Goal: Task Accomplishment & Management: Manage account settings

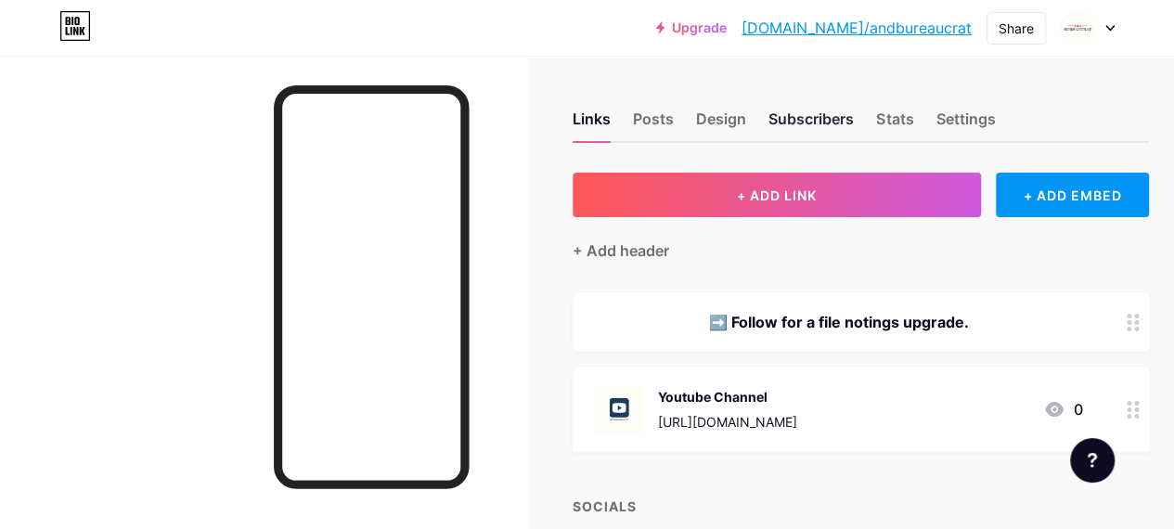
click at [803, 121] on div "Subscribers" at bounding box center [810, 124] width 85 height 33
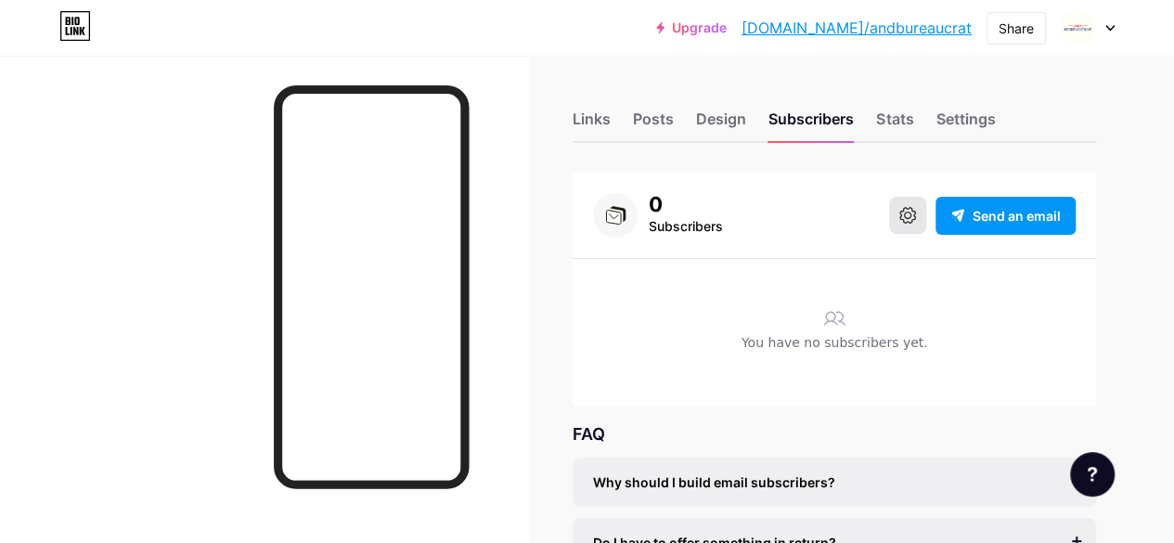
click at [901, 220] on icon at bounding box center [907, 215] width 17 height 17
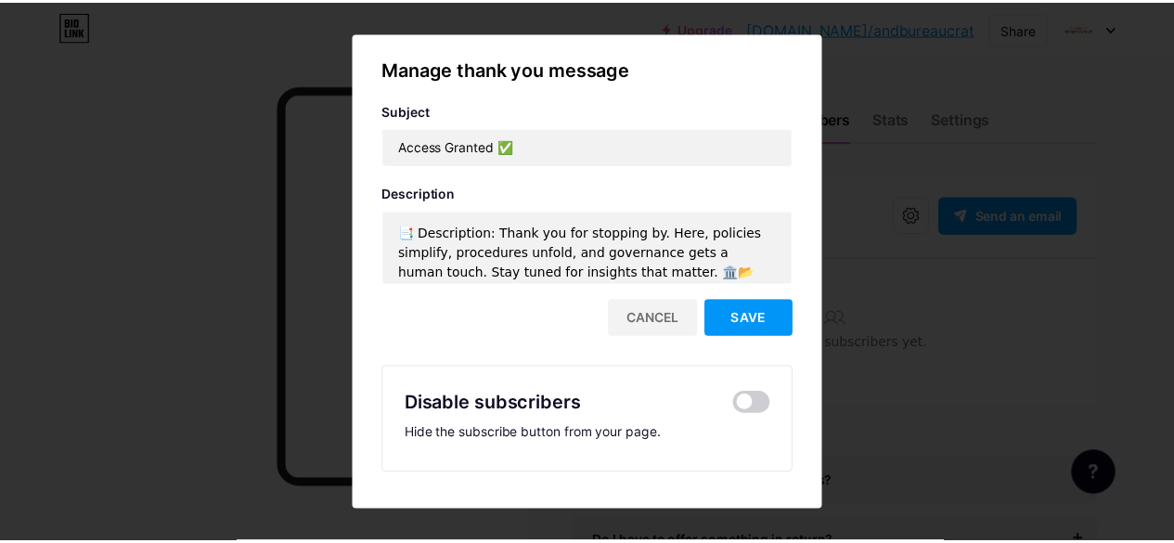
scroll to position [7, 0]
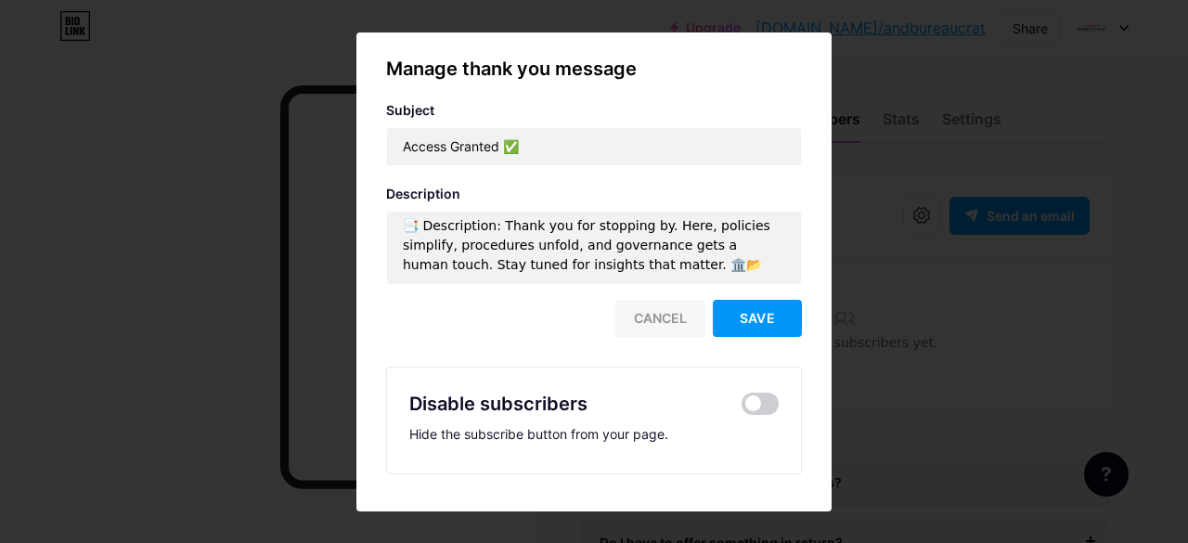
click at [675, 319] on div "Cancel" at bounding box center [660, 318] width 90 height 37
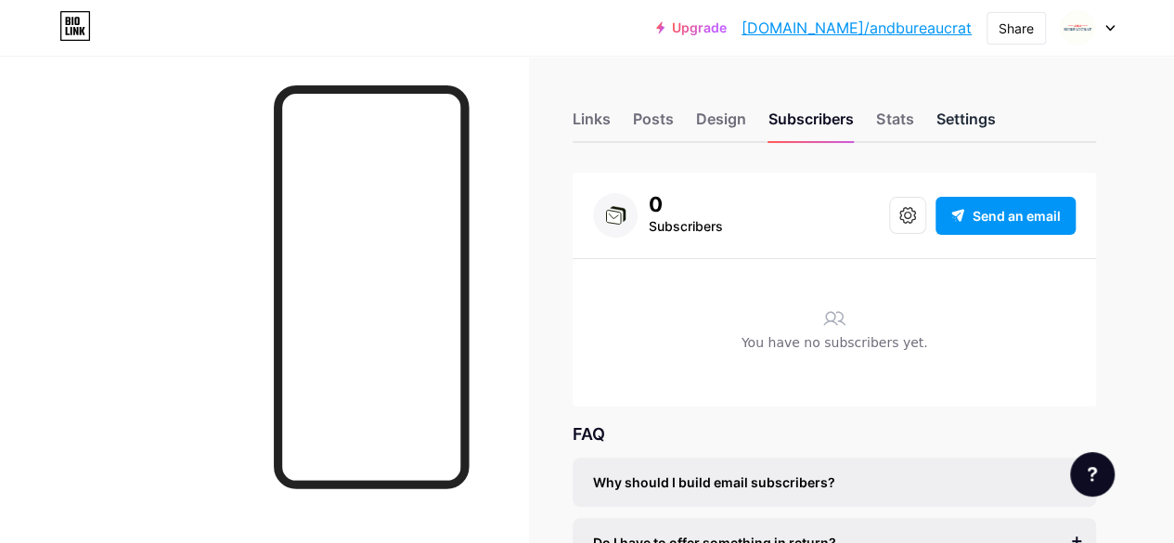
click at [961, 122] on div "Settings" at bounding box center [964, 124] width 59 height 33
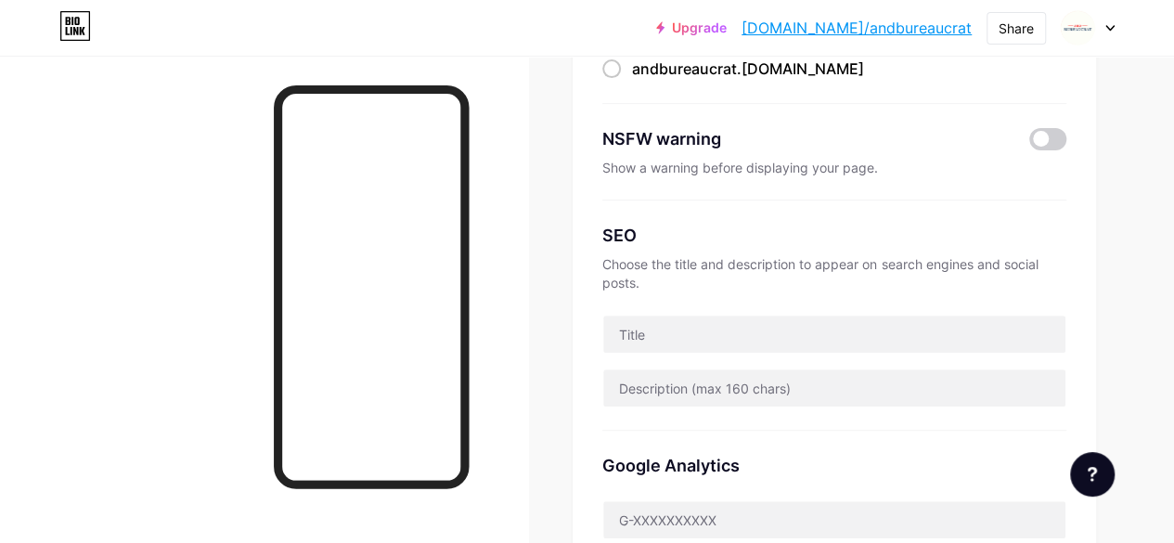
scroll to position [278, 0]
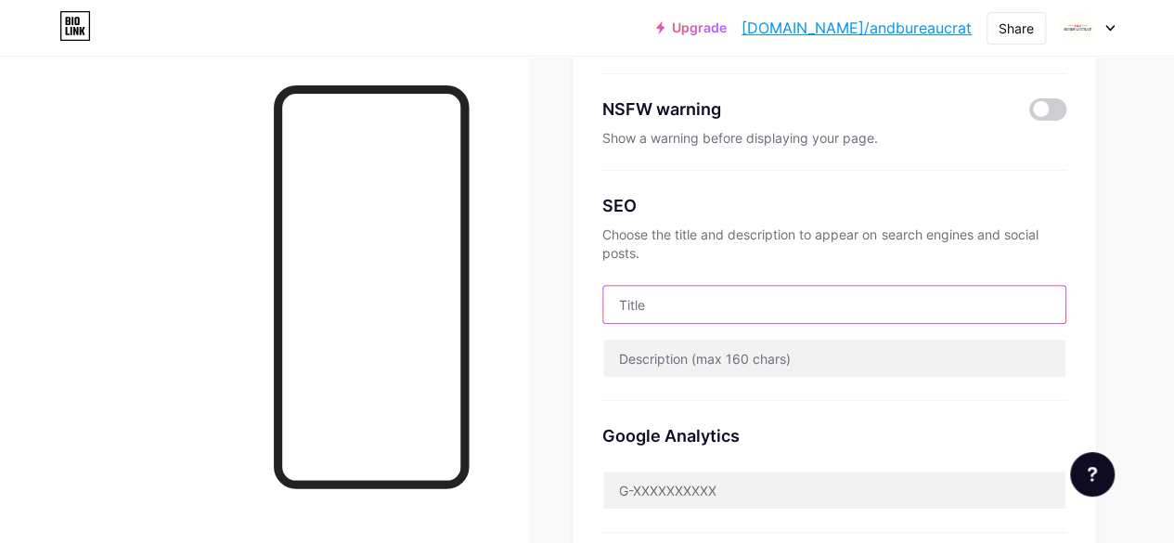
click at [759, 313] on input "text" at bounding box center [834, 304] width 462 height 37
click at [746, 304] on input "text" at bounding box center [834, 304] width 462 height 37
paste input "And Bureaucrat | Bureaucracy Memes, Policy & Facts"
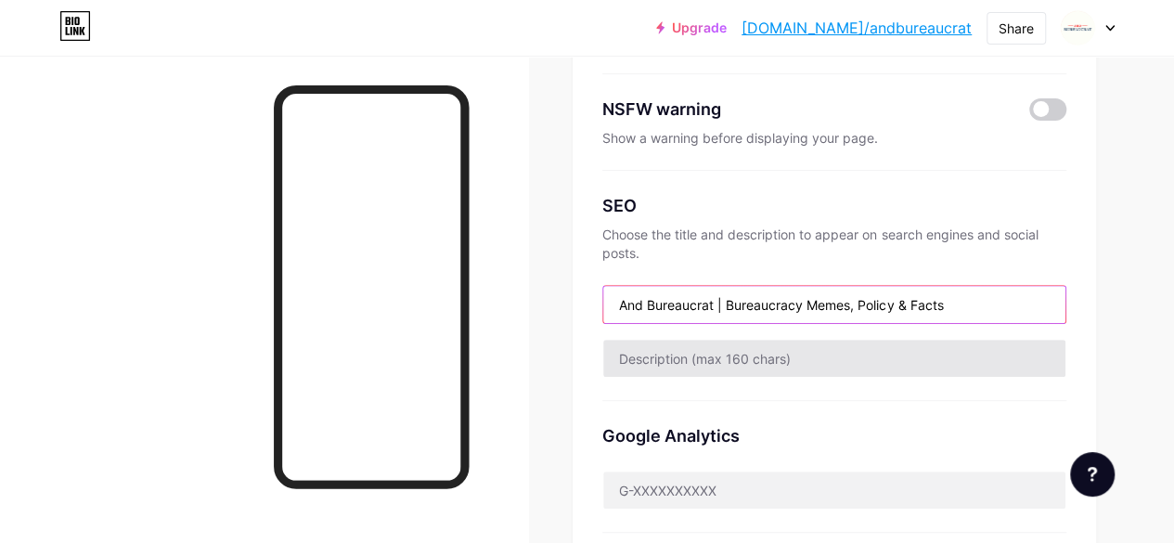
type input "And Bureaucrat | Bureaucracy Memes, Policy & Facts"
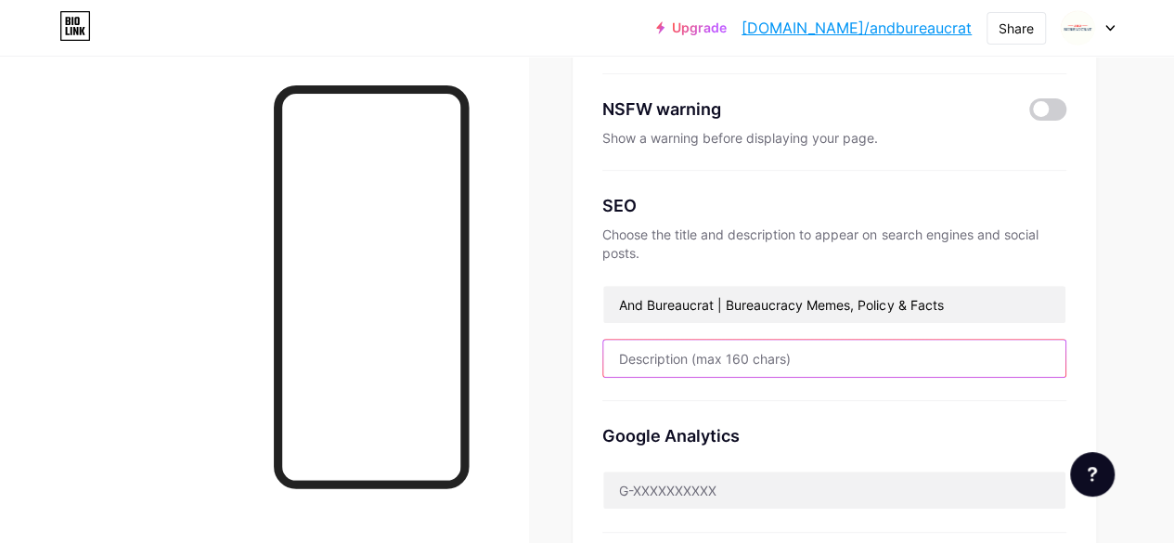
click at [739, 366] on input "text" at bounding box center [834, 358] width 462 height 37
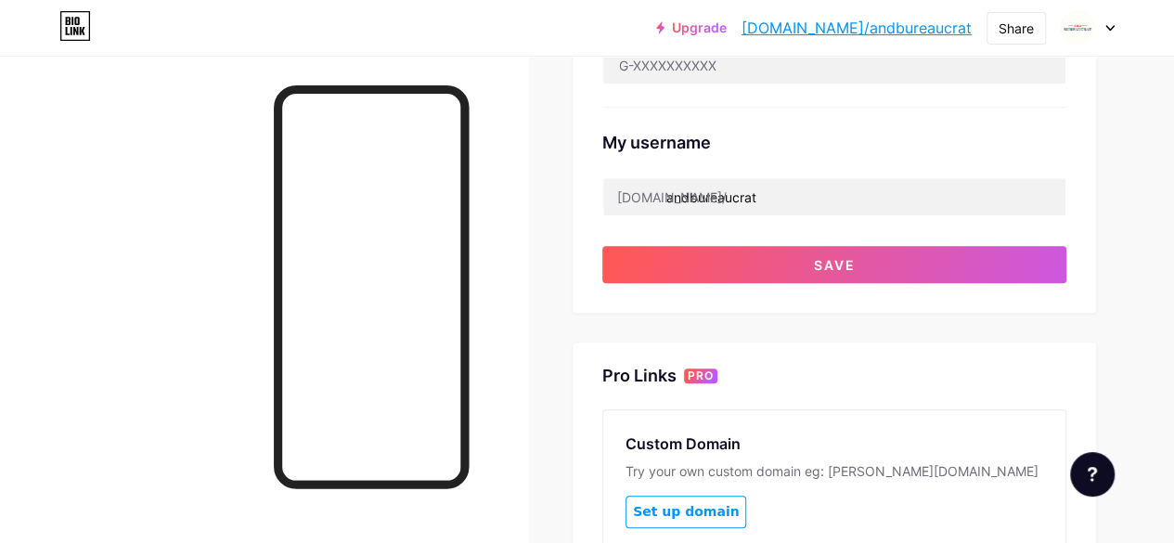
scroll to position [742, 0]
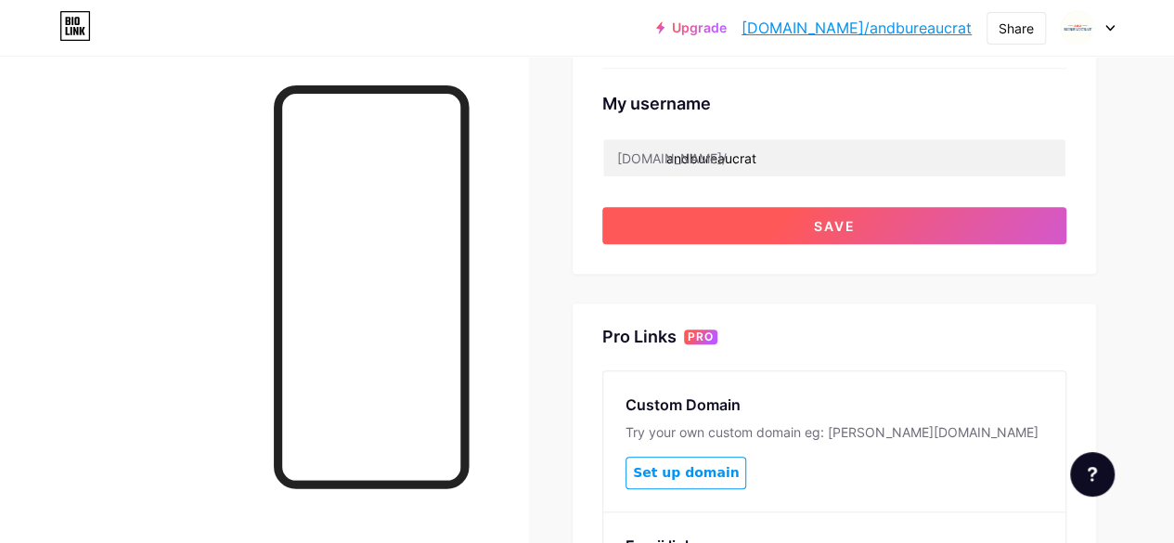
click at [817, 220] on span "Save" at bounding box center [835, 226] width 42 height 16
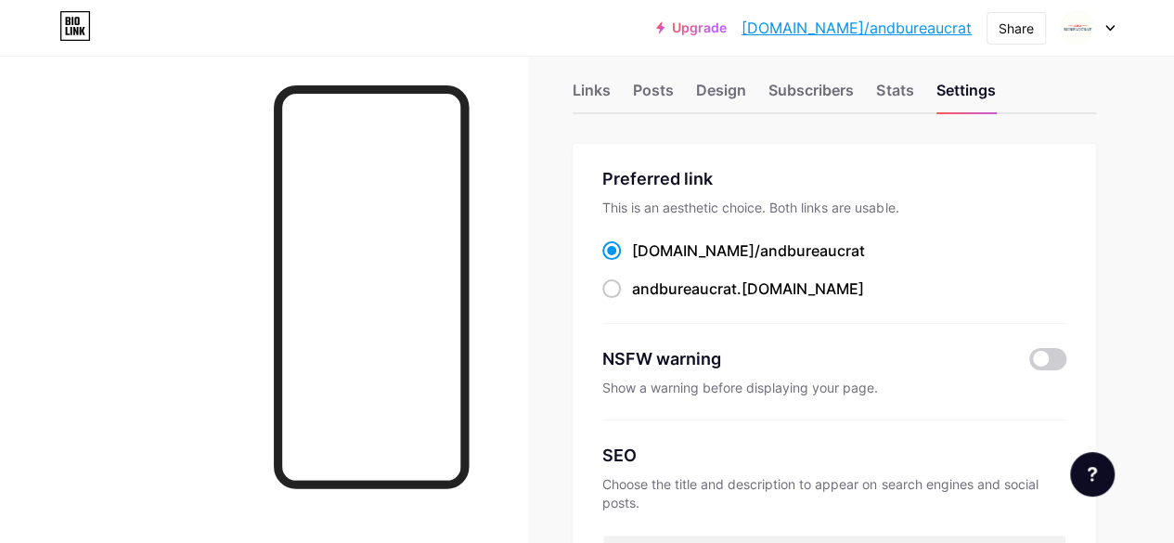
scroll to position [0, 0]
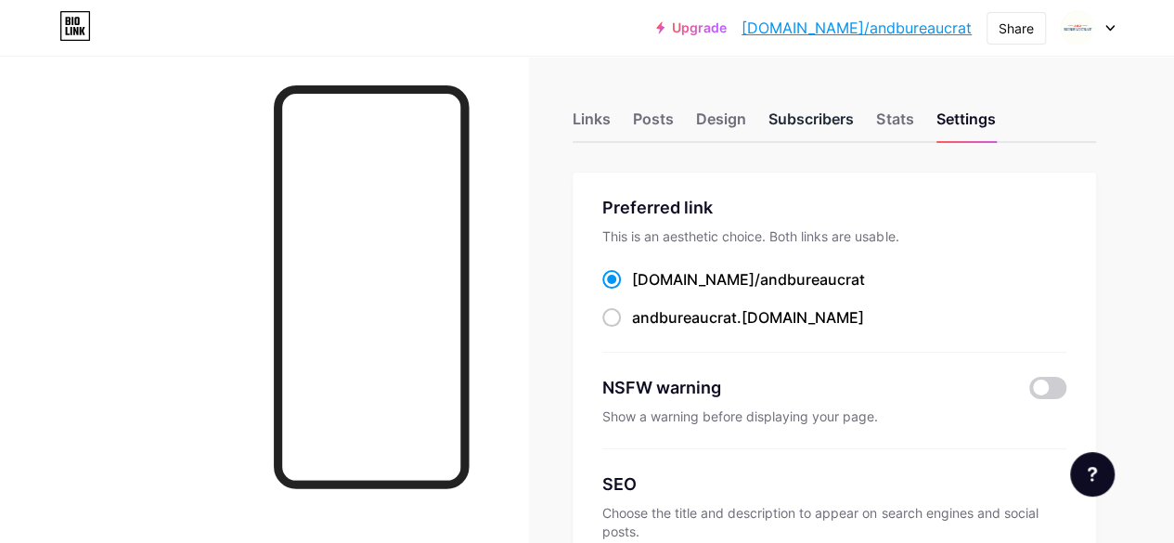
click at [826, 122] on div "Subscribers" at bounding box center [810, 124] width 85 height 33
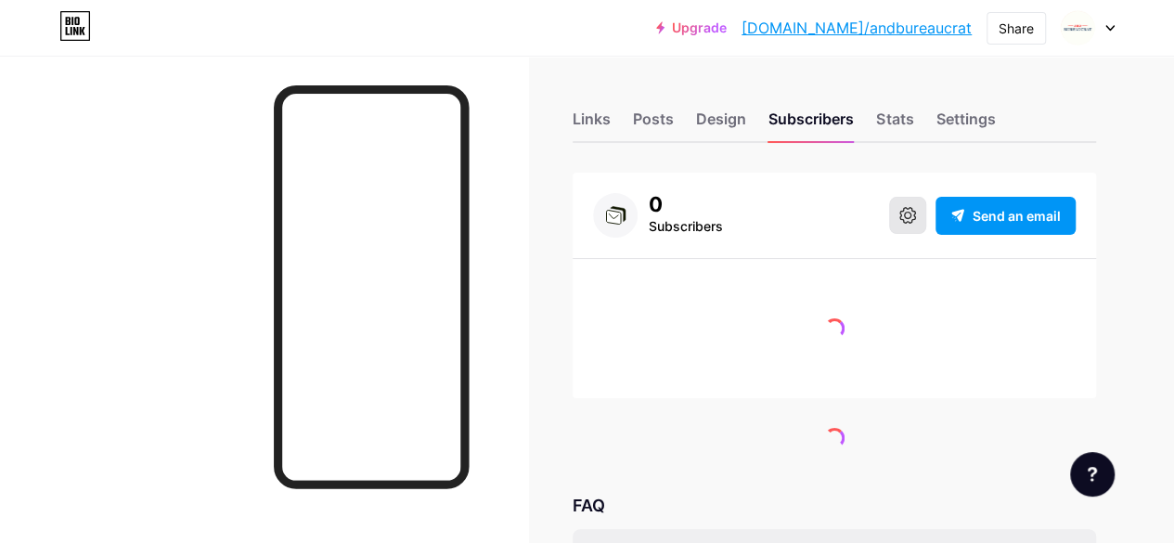
click at [902, 198] on button at bounding box center [907, 215] width 37 height 37
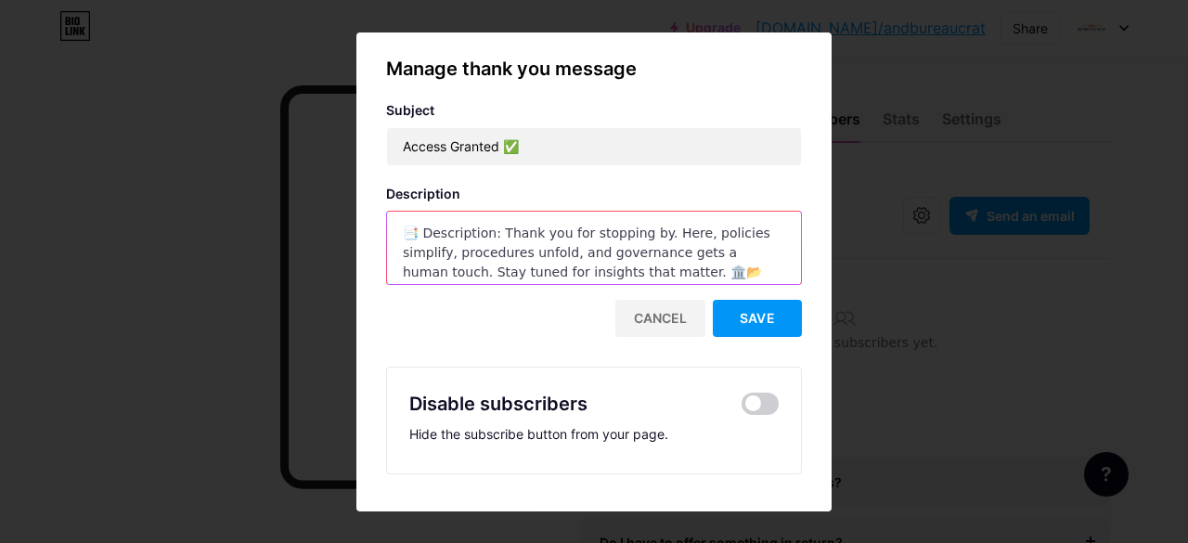
click at [694, 276] on textarea "📑 Description: Thank you for stopping by. Here, policies simplify, procedures u…" at bounding box center [594, 249] width 414 height 74
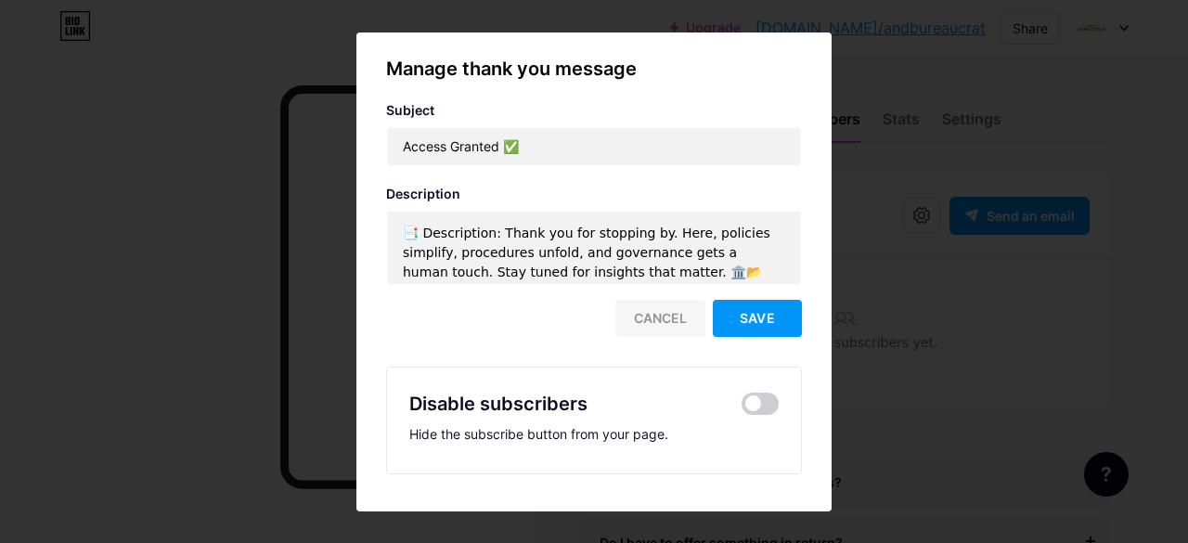
click at [664, 322] on div "Cancel" at bounding box center [660, 318] width 90 height 37
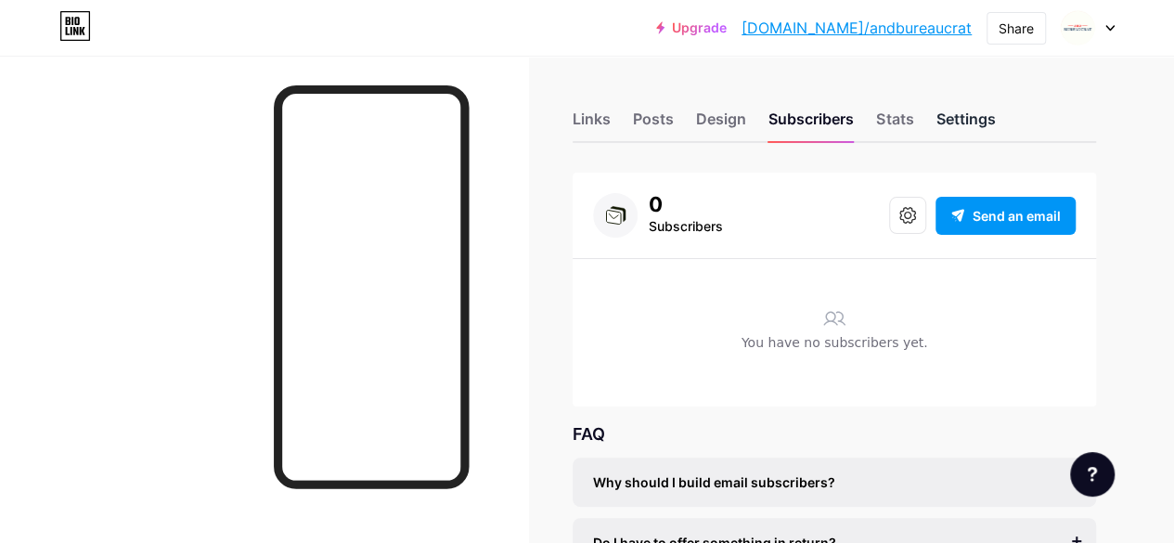
click at [958, 122] on div "Settings" at bounding box center [964, 124] width 59 height 33
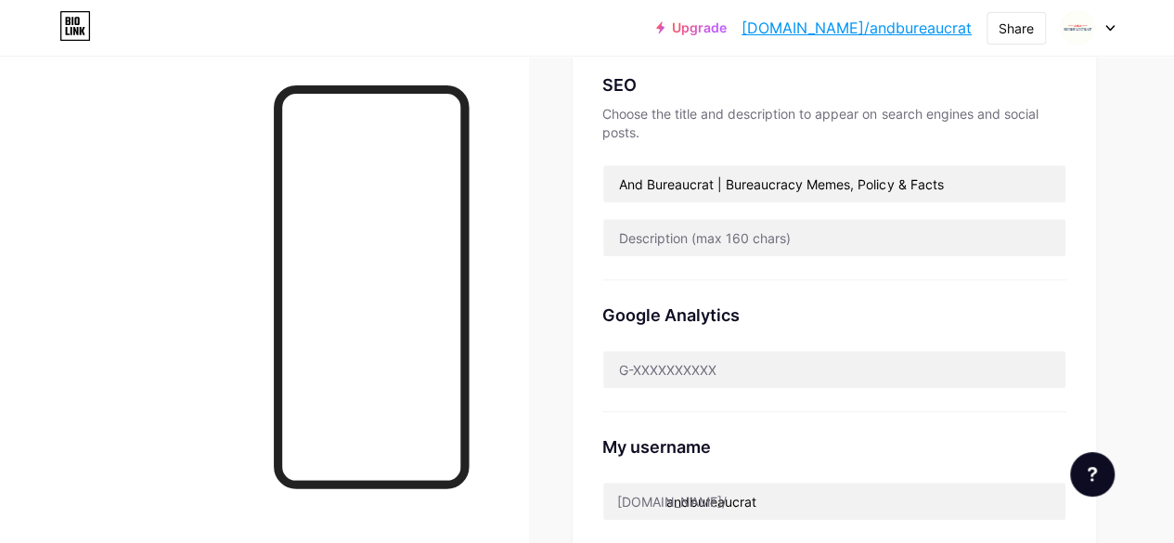
scroll to position [371, 0]
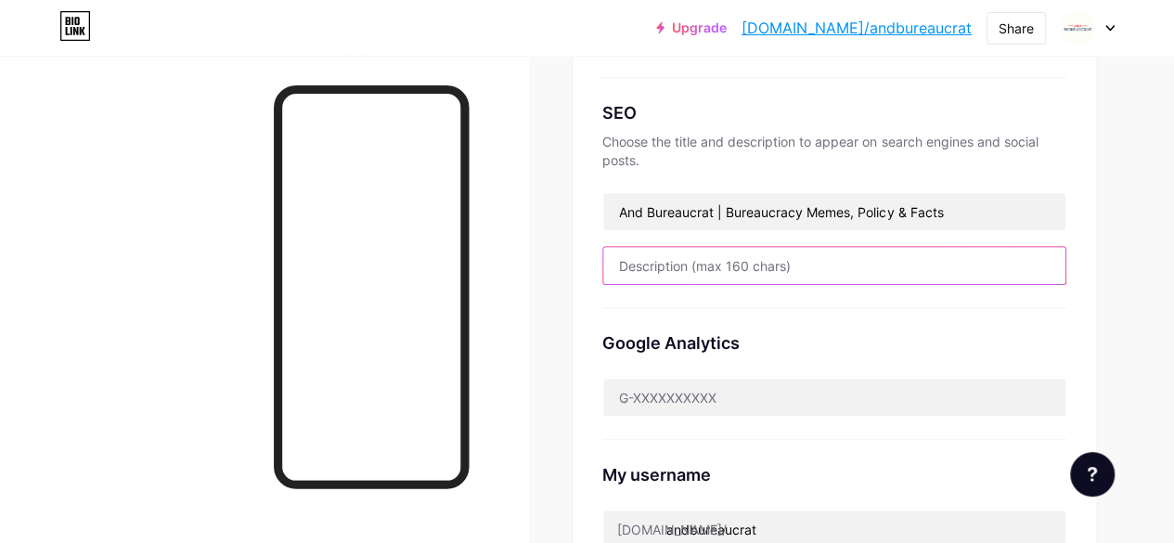
click at [744, 266] on input "text" at bounding box center [834, 265] width 462 height 37
paste input "🏛️ For bureaucrats navigating policy & procedure. 📝 Forms, rules & reality—unfo…"
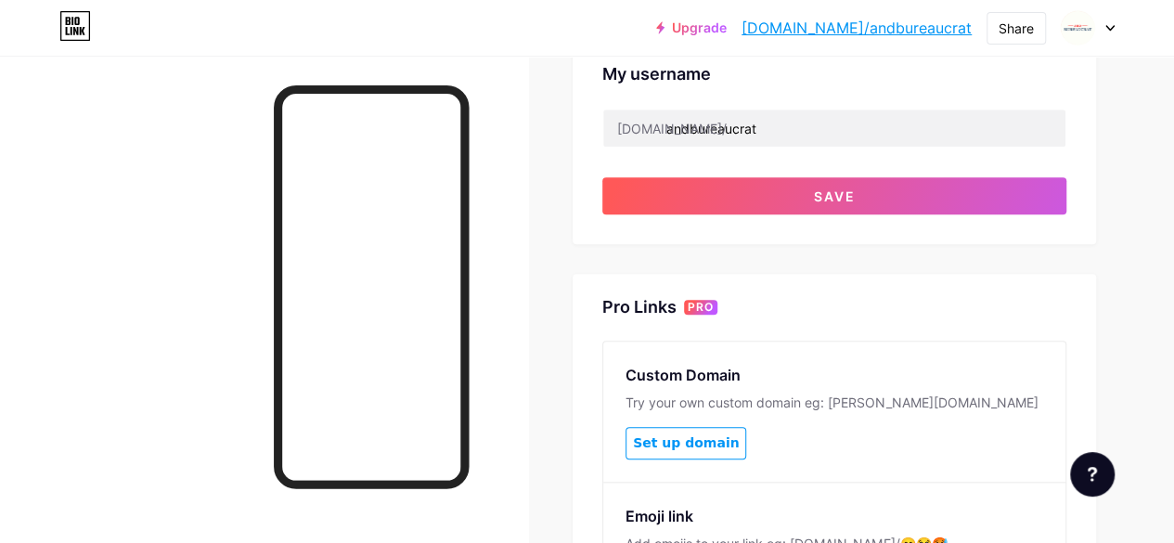
scroll to position [742, 0]
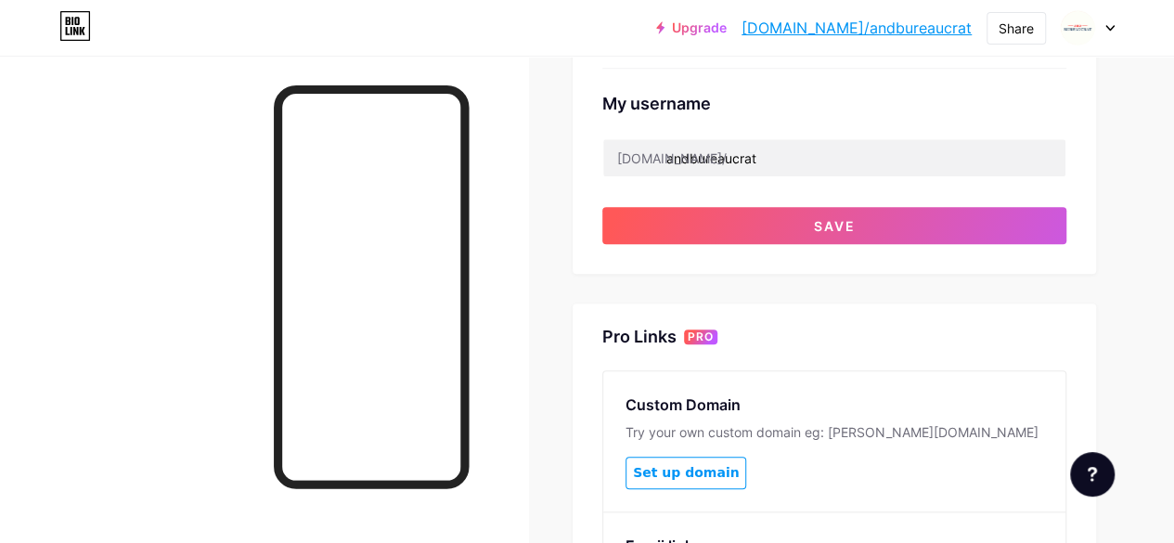
type input "🏛️ For bureaucrats navigating policy & procedure. 📝 Forms, rules & reality—unfo…"
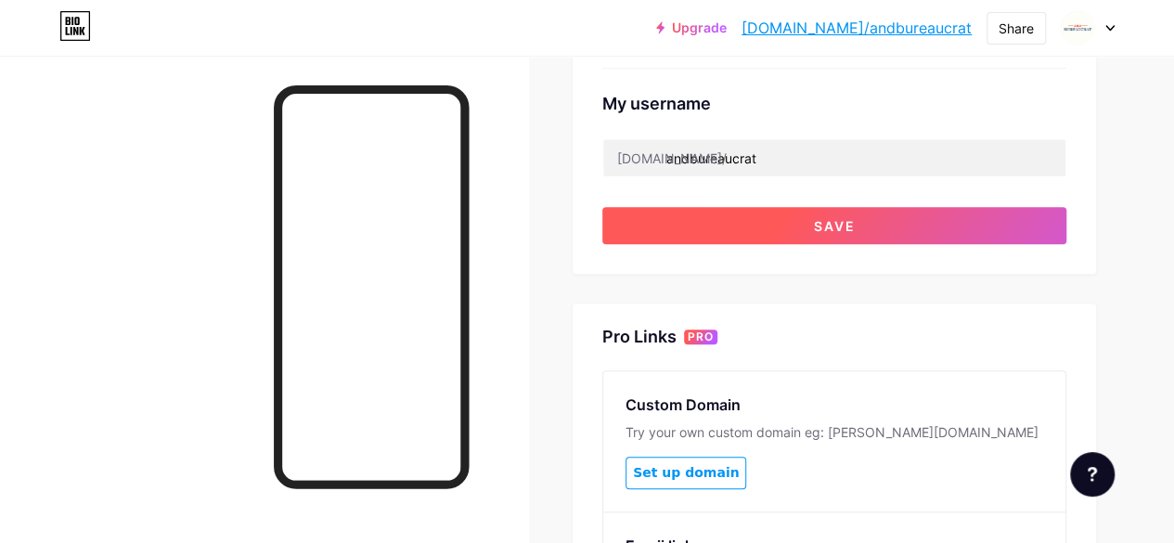
scroll to position [0, 0]
click at [900, 238] on button "Save" at bounding box center [834, 225] width 464 height 37
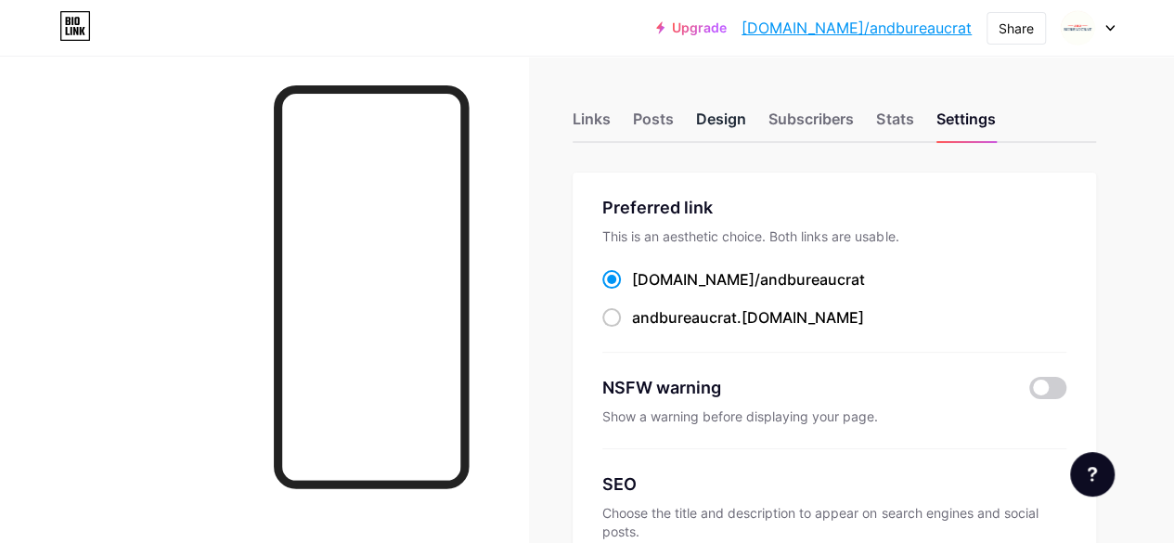
click at [746, 112] on div "Design" at bounding box center [721, 124] width 50 height 33
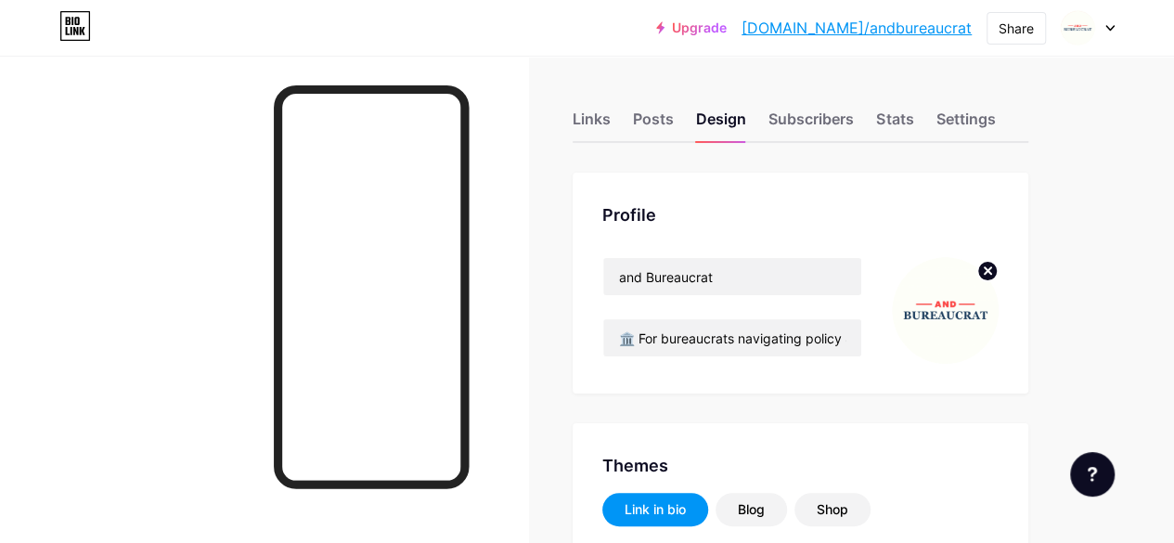
click at [992, 272] on circle at bounding box center [987, 271] width 20 height 20
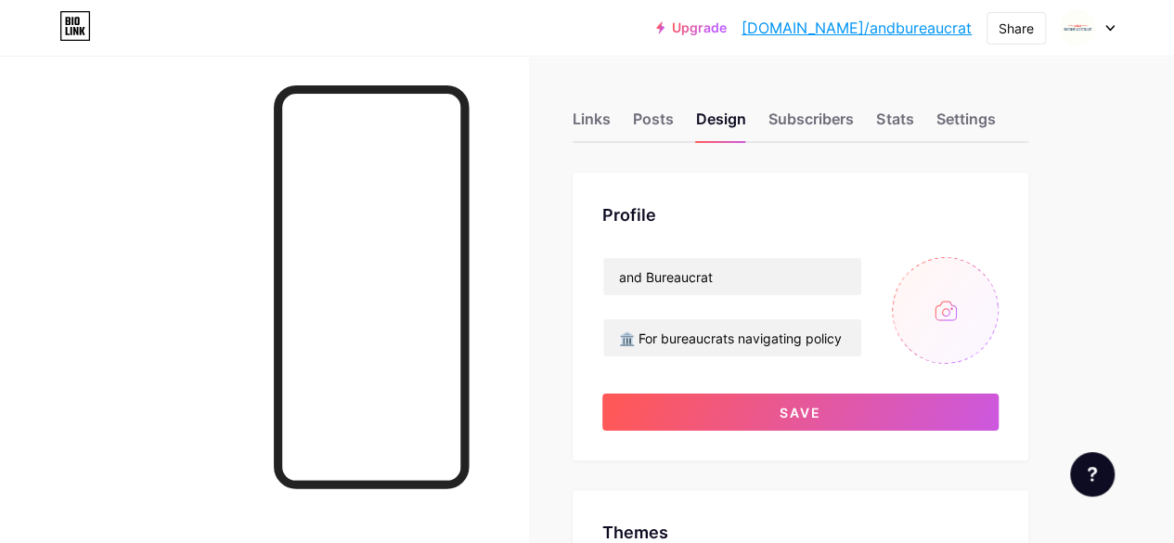
click at [965, 315] on input "file" at bounding box center [945, 310] width 107 height 107
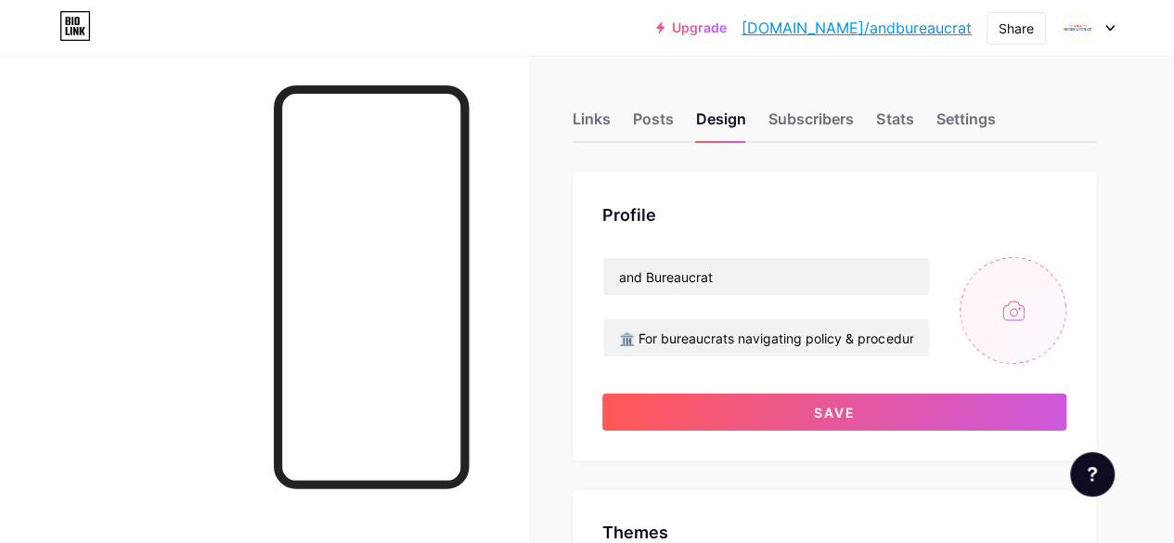
type input "#000000"
type input "#1d3d5f"
type input "C:\fakepath\10.jpg"
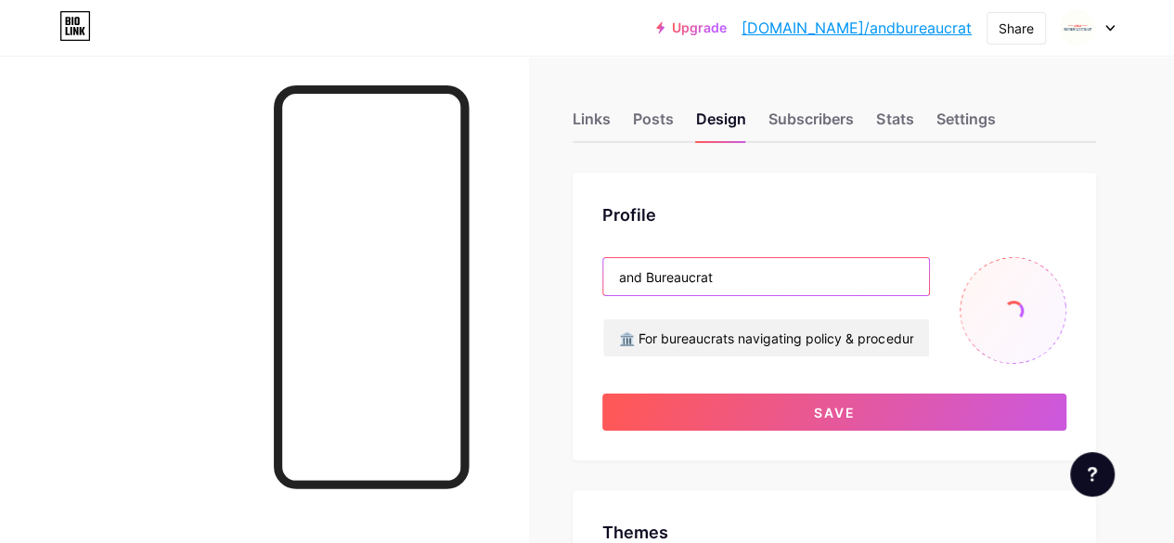
click at [631, 279] on input "and Bureaucrat" at bounding box center [766, 276] width 326 height 37
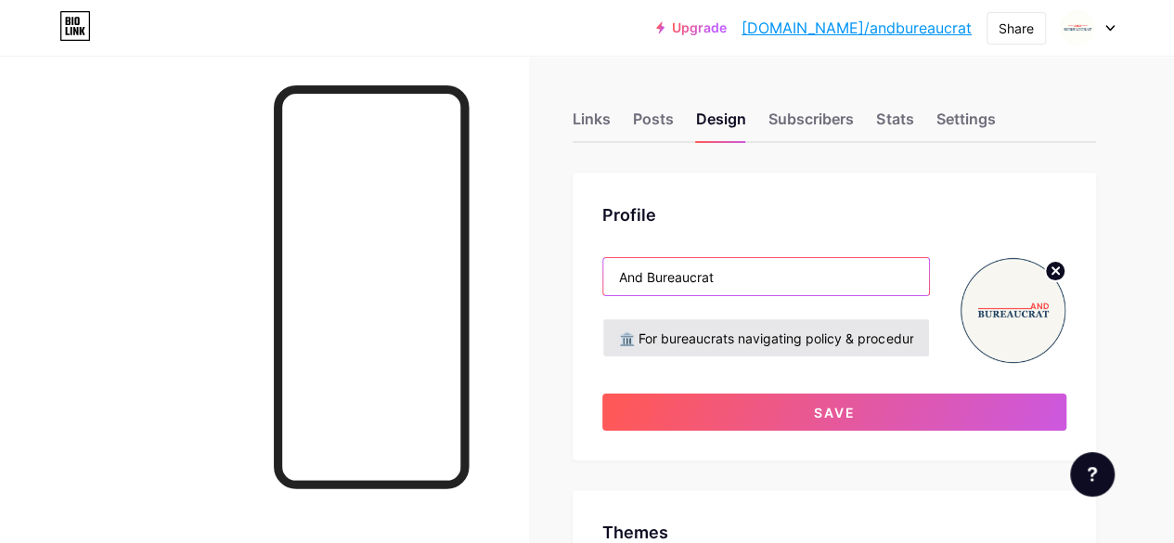
type input "And Bureaucrat"
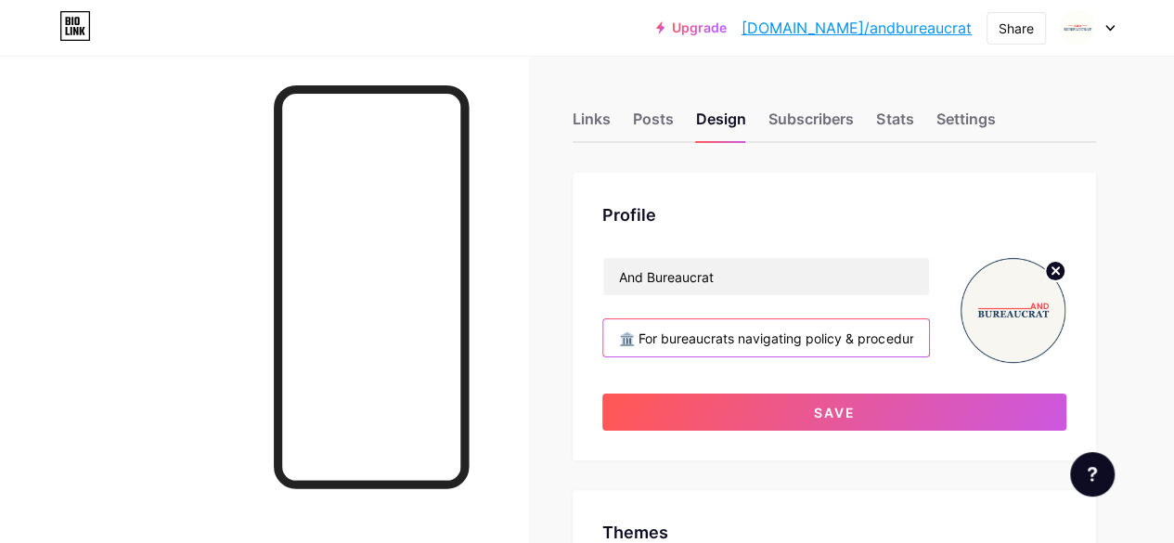
click at [863, 337] on input "🏛️ For bureaucrats navigating policy & procedure. 📝 Forms, rules & reality—unfo…" at bounding box center [766, 337] width 326 height 37
click at [859, 343] on input "🏛️ For bureaucrats navigating policy & procedure. 📝 Forms, rules & reality—unfo…" at bounding box center [766, 337] width 326 height 37
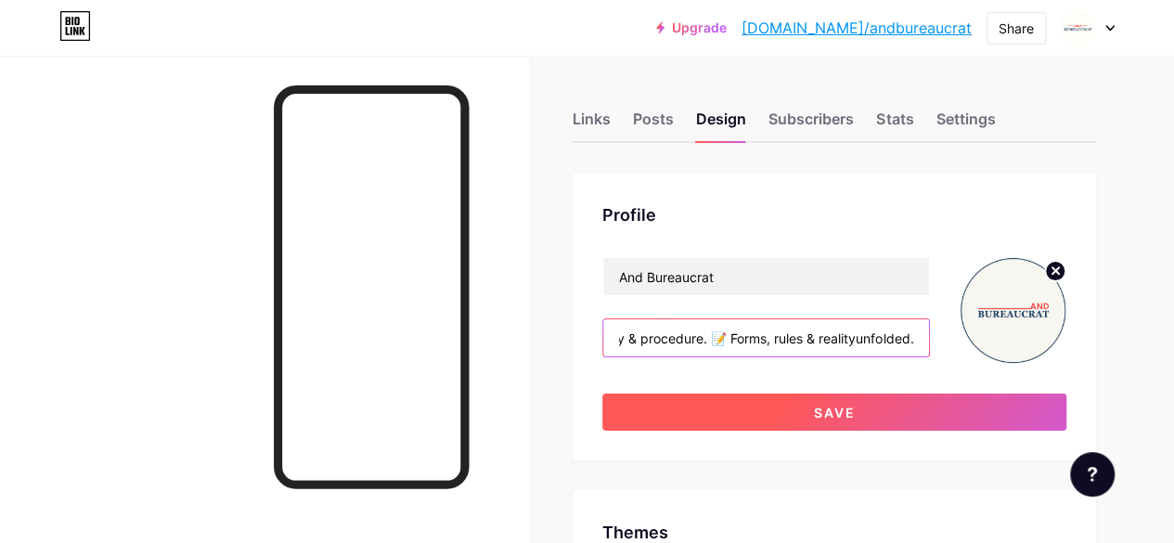
scroll to position [0, 229]
type input "🏛️ For bureaucrats navigating policy & procedure. 📝 Forms, rules & reality -unf…"
click at [841, 411] on span "Save" at bounding box center [835, 413] width 42 height 16
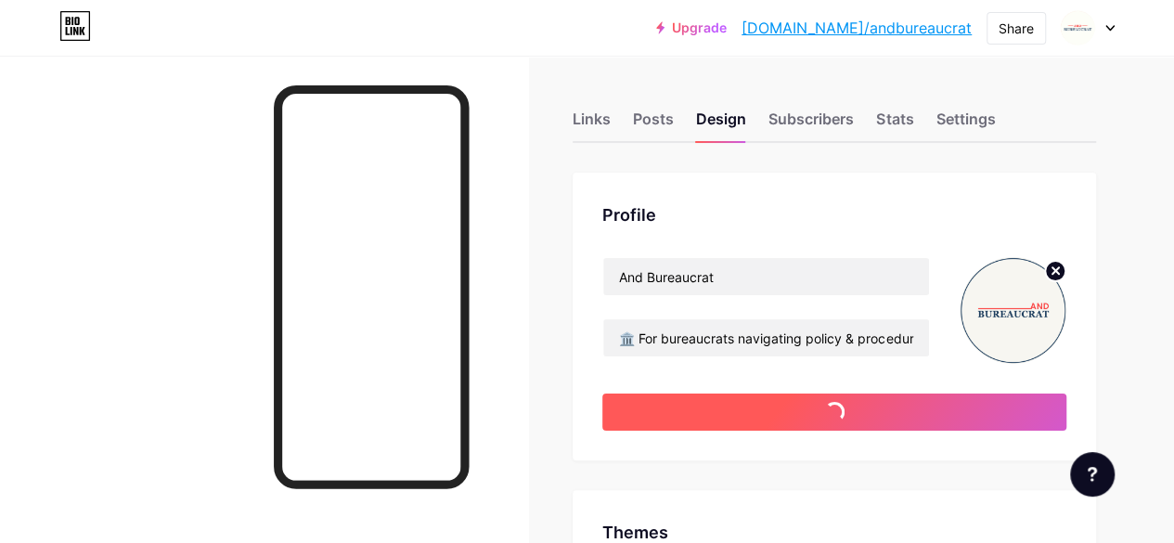
type input "#000000"
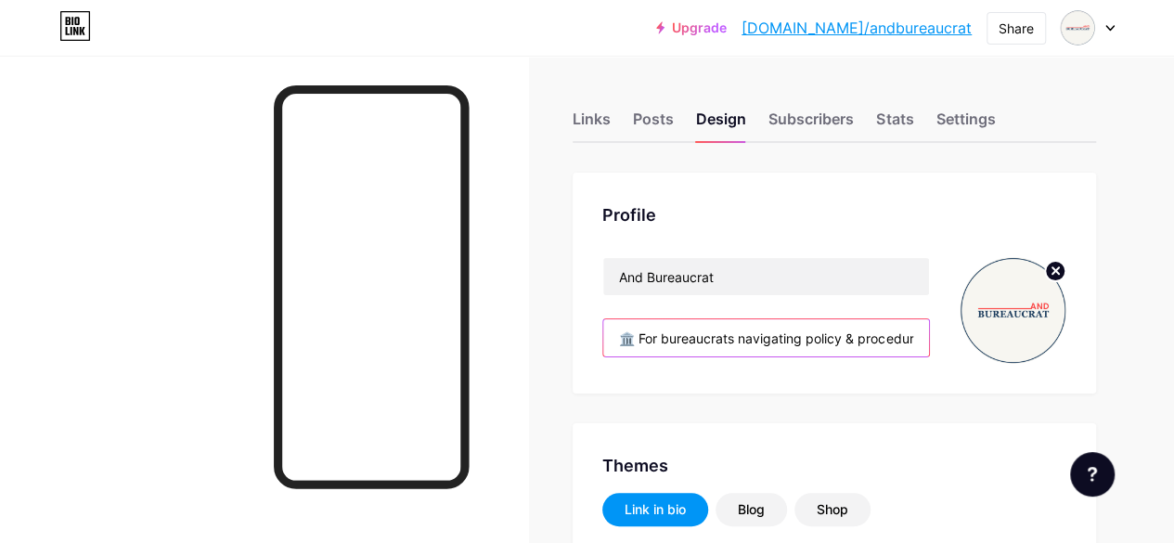
click at [863, 339] on input "🏛️ For bureaucrats navigating policy & procedure. 📝 Forms, rules & reality -unf…" at bounding box center [766, 337] width 326 height 37
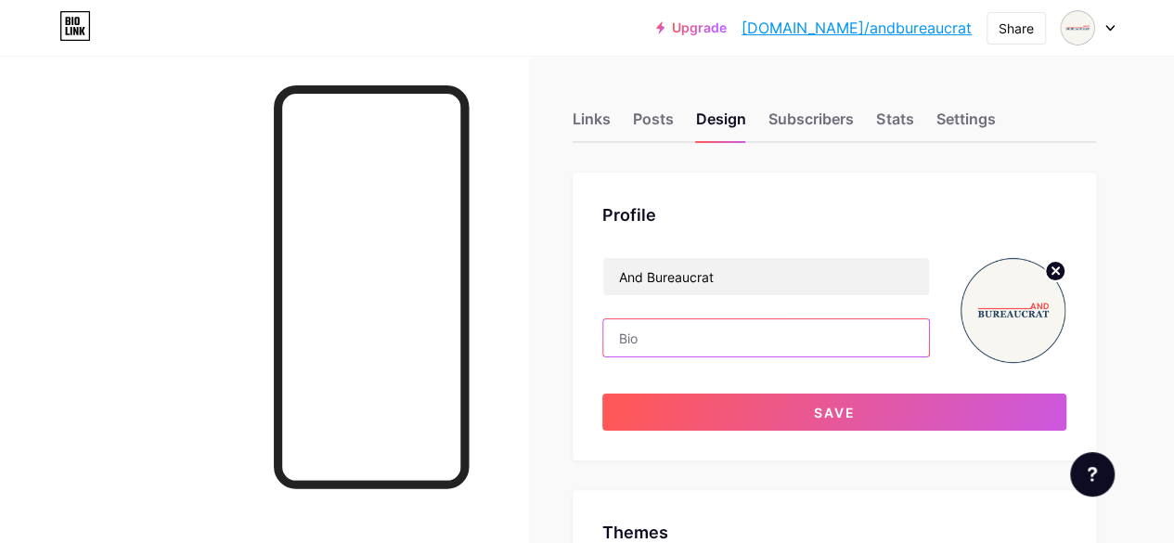
paste input "🏛️ For bureaucrats navigating policy & procedure. 📝 Forms, rules & reality- unf…"
drag, startPoint x: 914, startPoint y: 339, endPoint x: 701, endPoint y: 338, distance: 212.5
click at [701, 338] on input "🏛️ For bureaucrats navigating policy & procedure. 📝 Forms, rules & reality- unf…" at bounding box center [766, 337] width 326 height 37
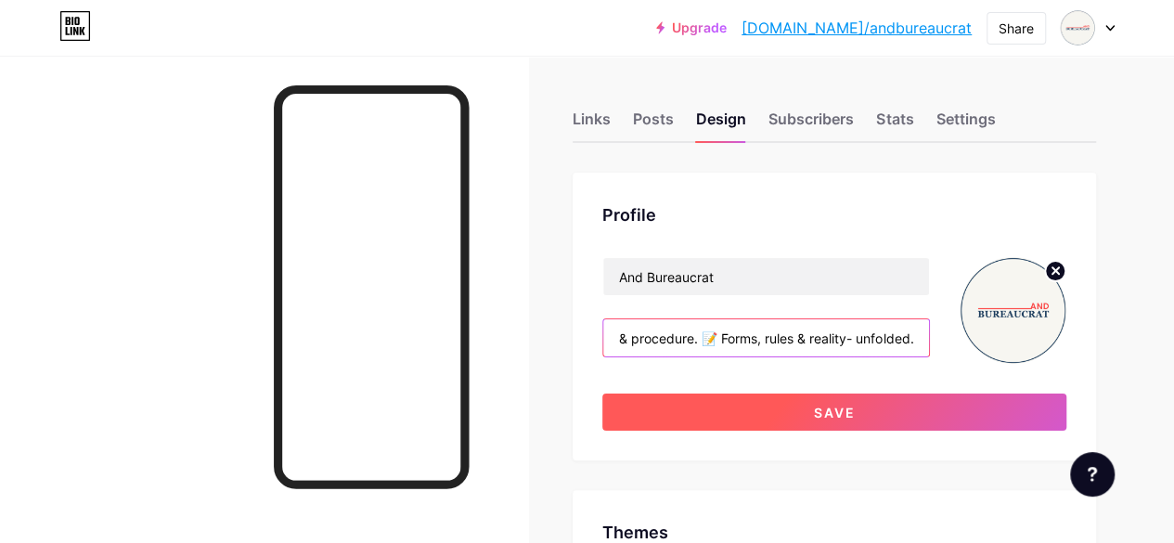
type input "🏛️ For bureaucrats navigating policy & procedure. 📝 Forms, rules & reality- unf…"
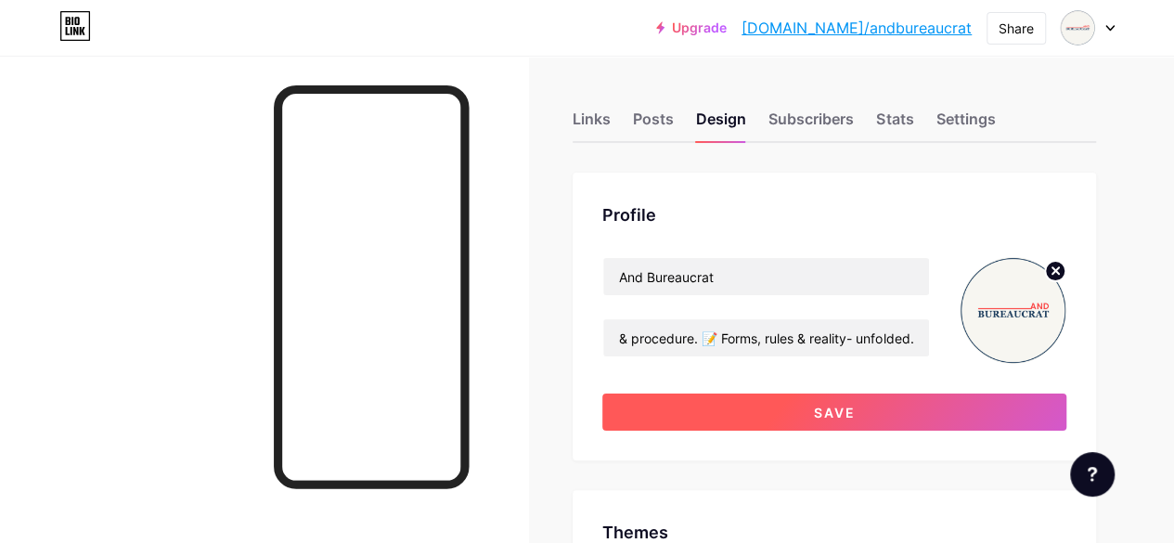
scroll to position [0, 0]
click at [874, 415] on button "Save" at bounding box center [834, 411] width 464 height 37
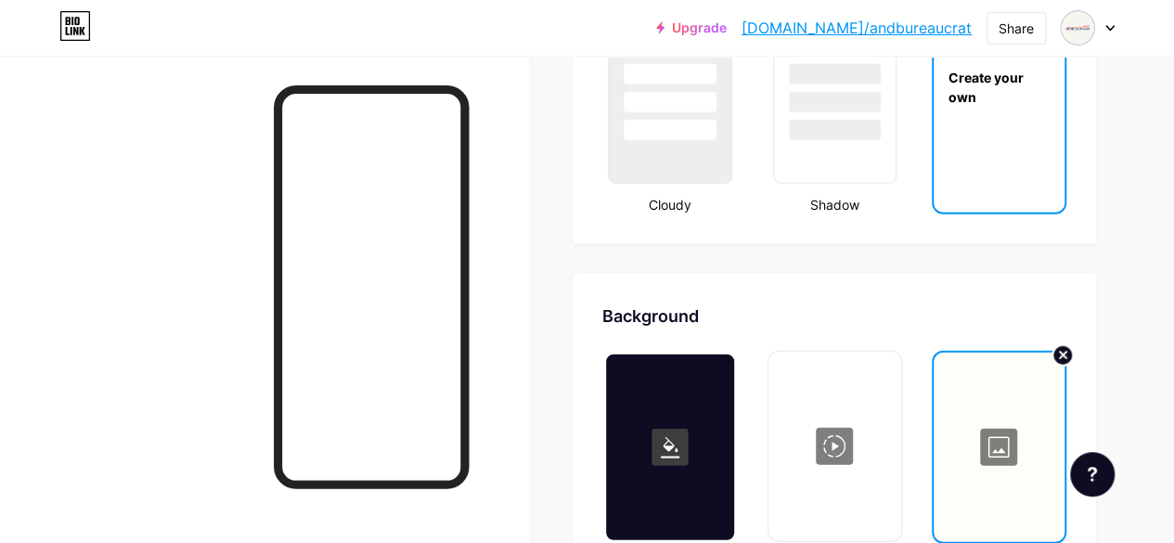
scroll to position [2320, 0]
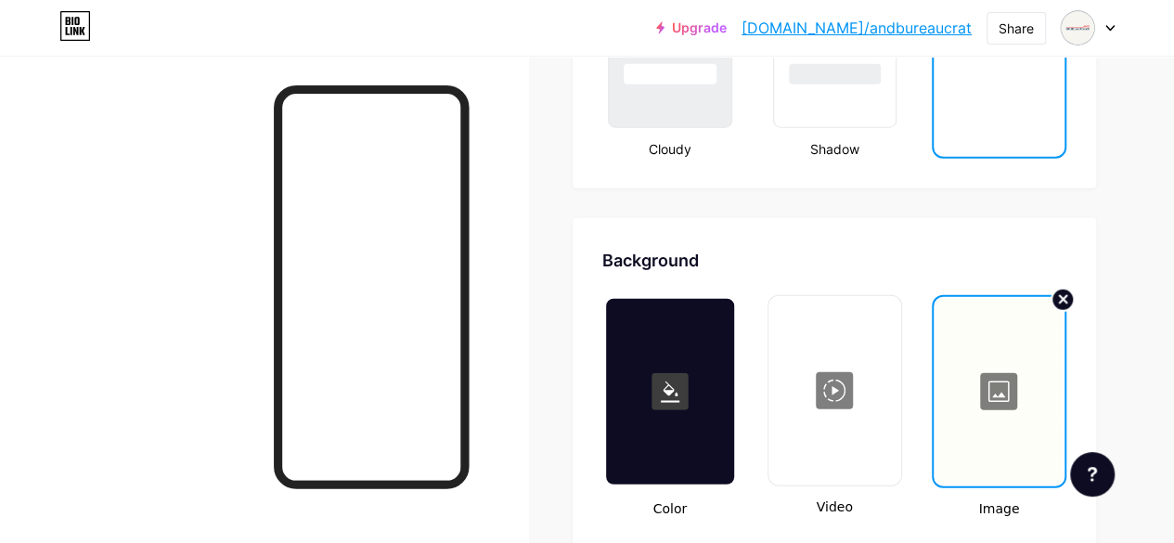
click at [1068, 298] on circle at bounding box center [1062, 300] width 22 height 22
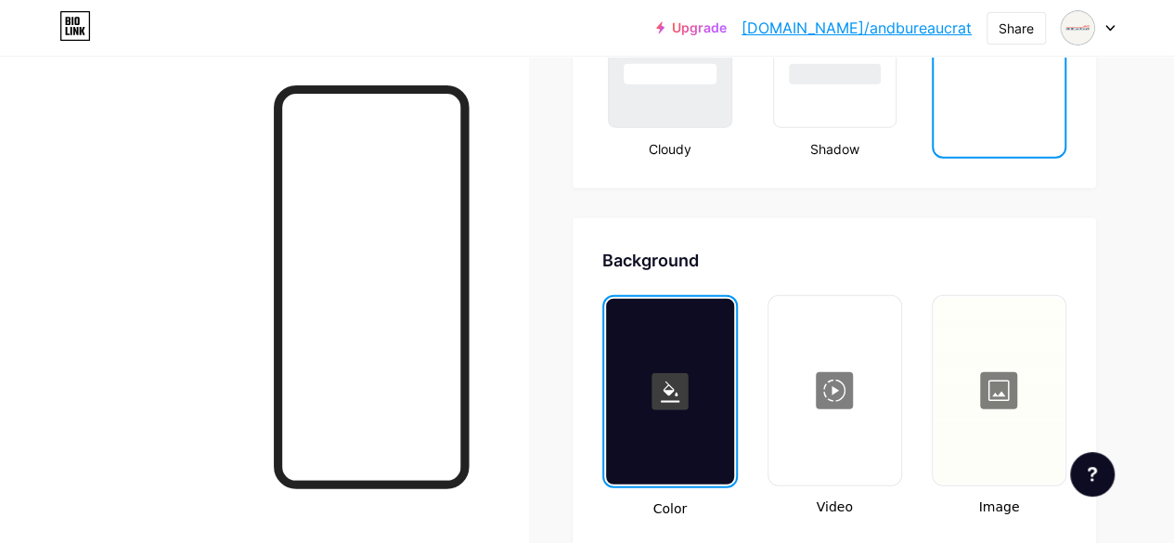
type input "#000000"
type input "#ffffff"
type input "#000000"
type input "#ffffff"
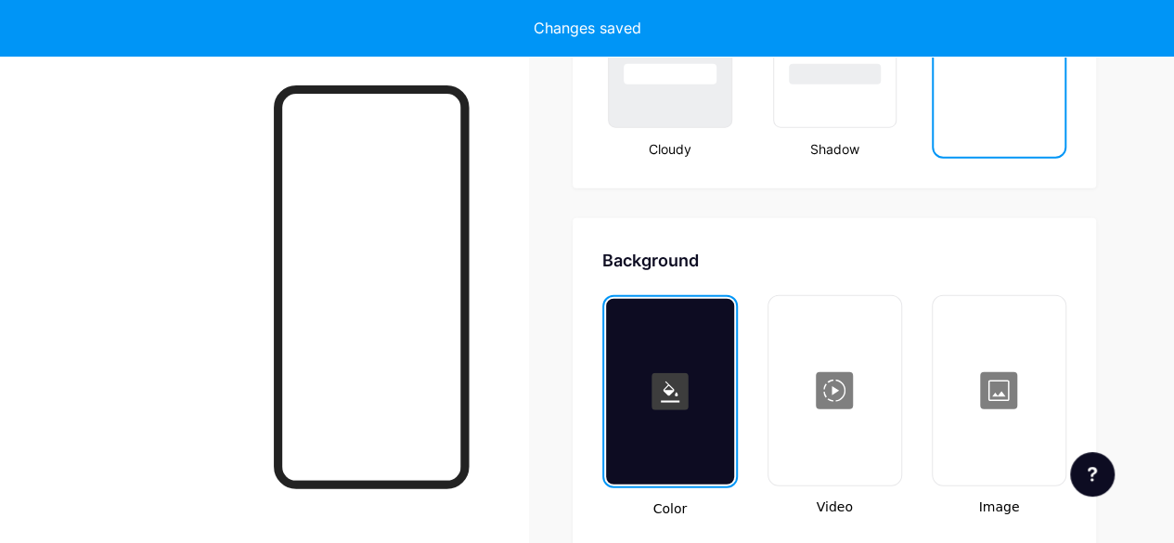
type input "#000000"
type input "#ffffff"
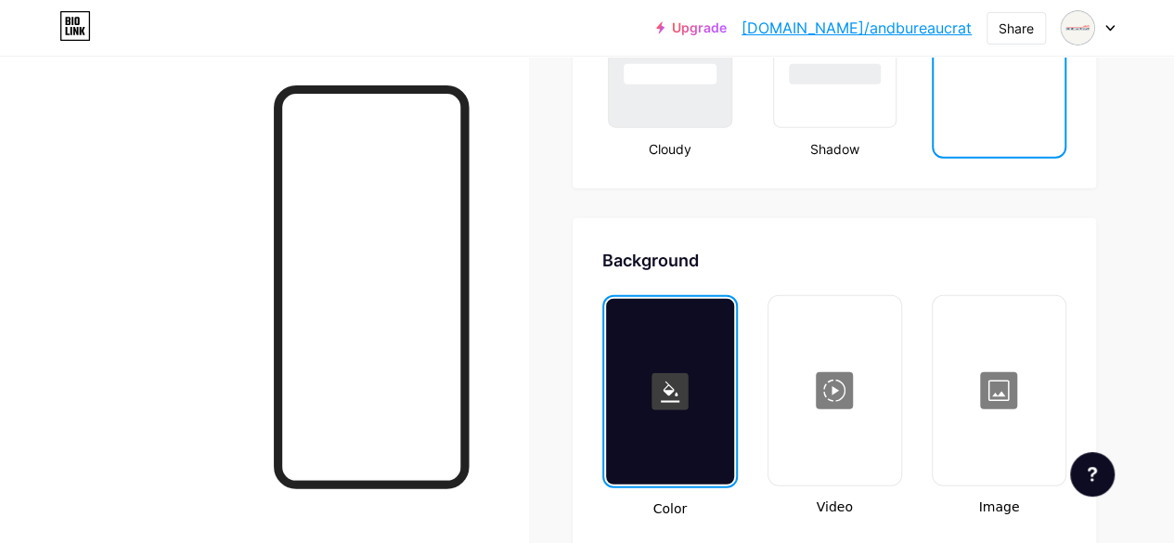
click at [995, 406] on div at bounding box center [998, 391] width 129 height 186
type input "#000000"
type input "#ffffff"
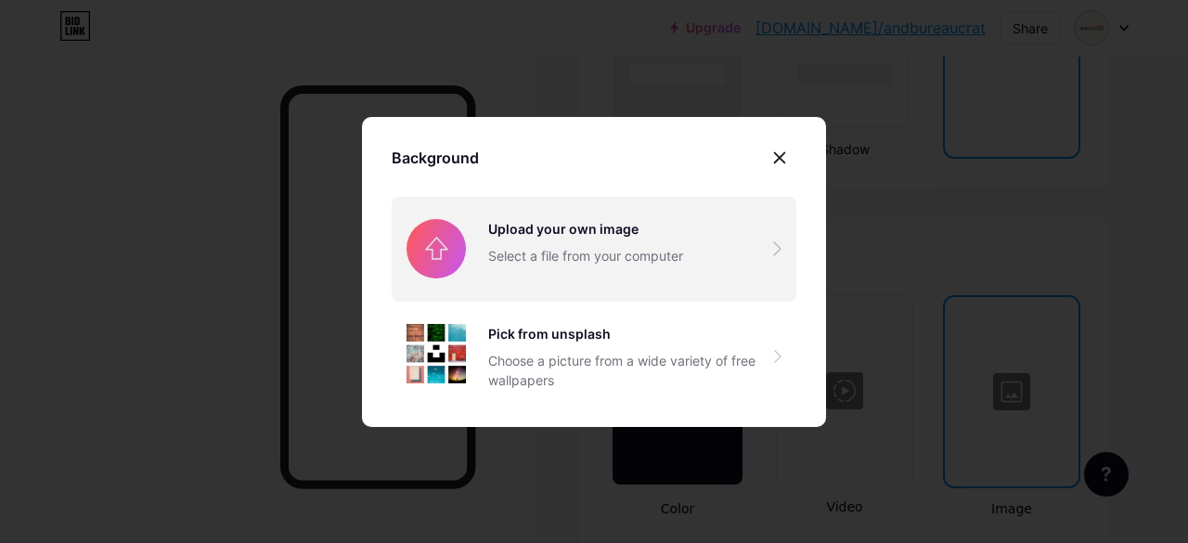
click at [611, 235] on input "file" at bounding box center [594, 249] width 405 height 104
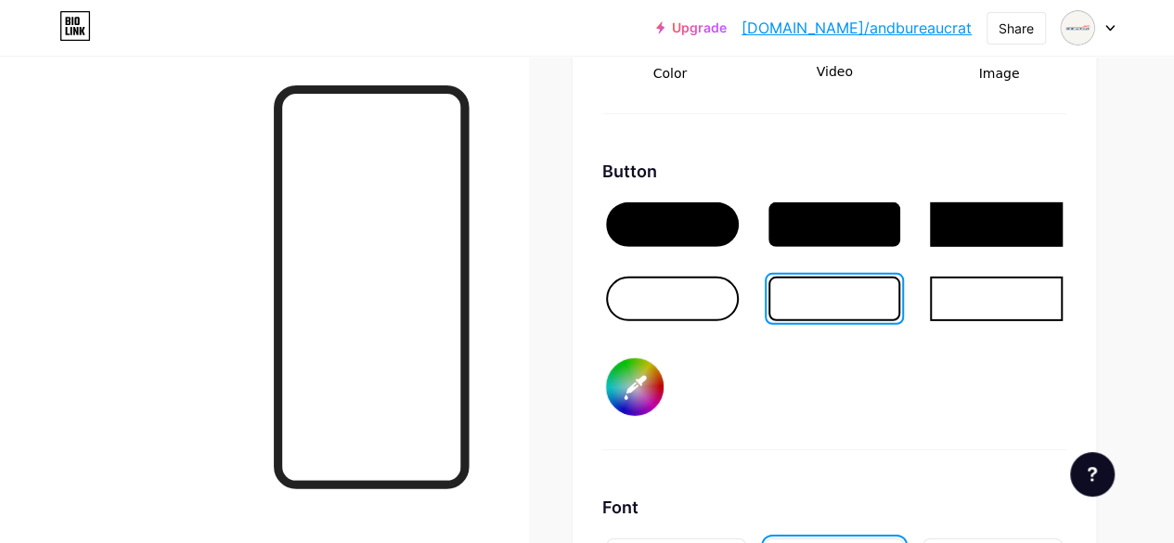
scroll to position [2784, 0]
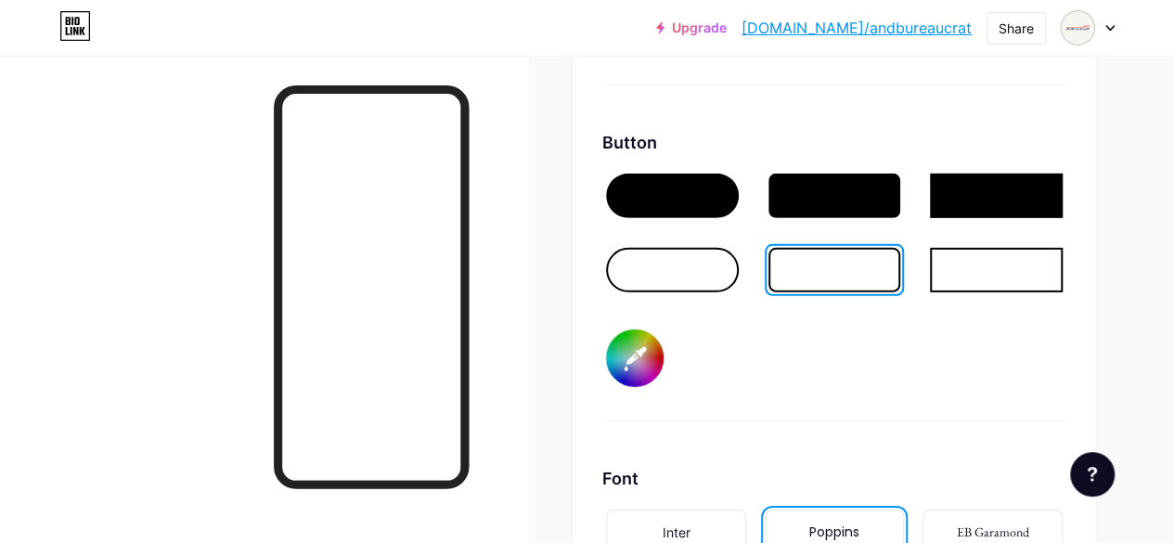
click at [637, 370] on input "#000000" at bounding box center [635, 358] width 58 height 58
type input "#1d3d5f"
click at [150, 368] on div at bounding box center [264, 327] width 528 height 543
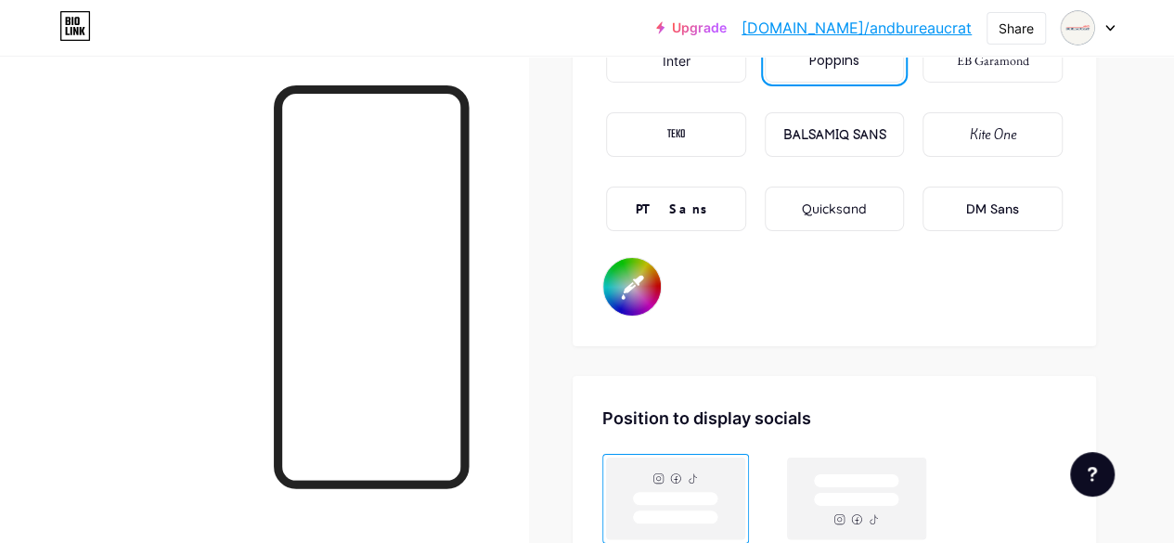
scroll to position [3155, 0]
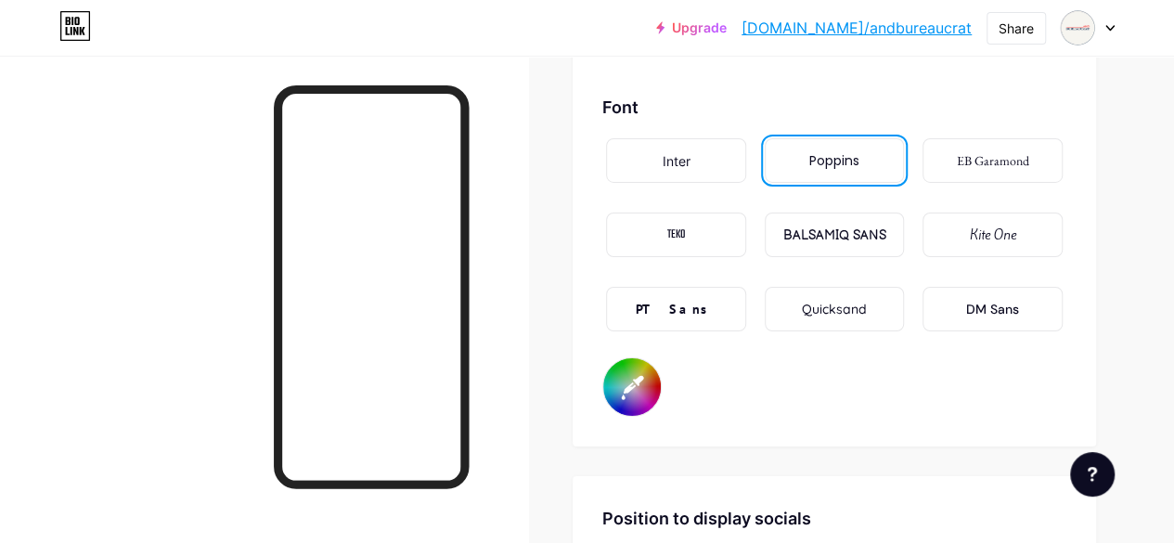
click at [625, 394] on input "#1d3d5f" at bounding box center [632, 387] width 58 height 58
click at [842, 396] on div "Font Inter Poppins EB Garamond TEKO BALSAMIQ SANS Kite One PT Sans Quicksand DM…" at bounding box center [834, 256] width 464 height 322
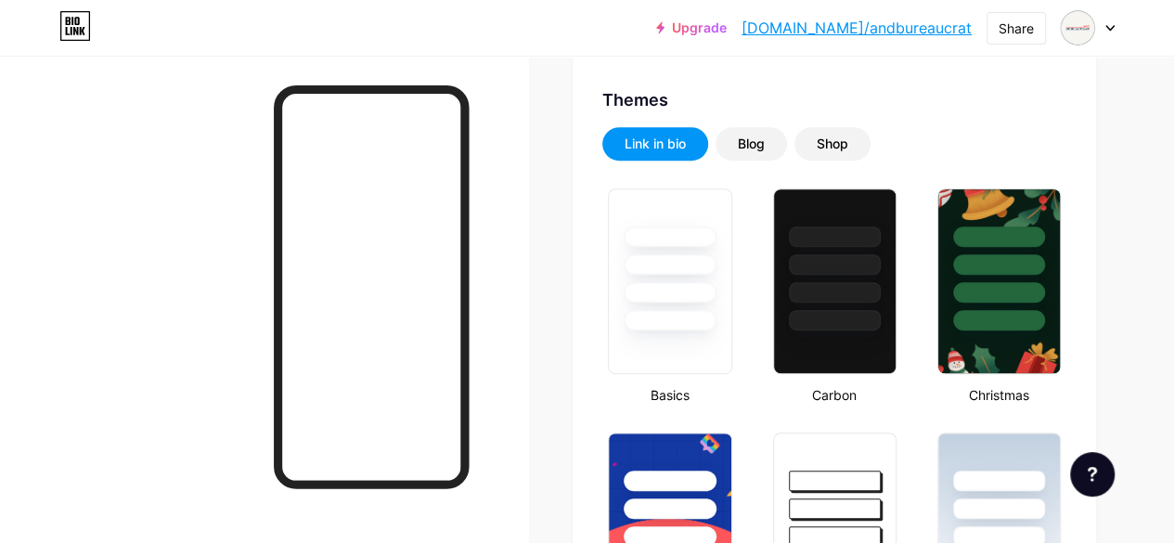
scroll to position [0, 0]
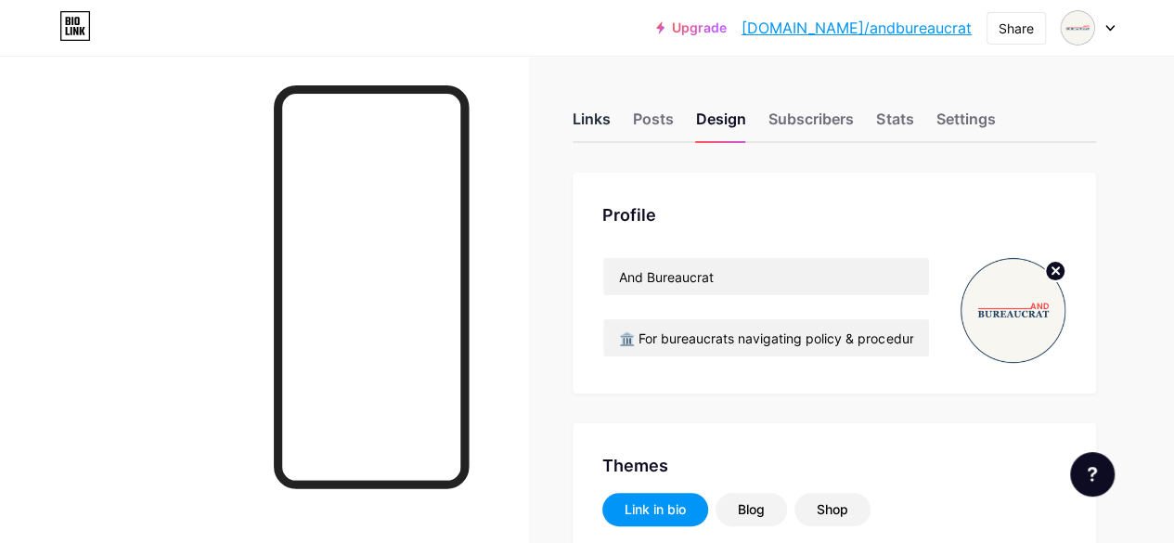
click at [594, 127] on div "Links" at bounding box center [591, 124] width 38 height 33
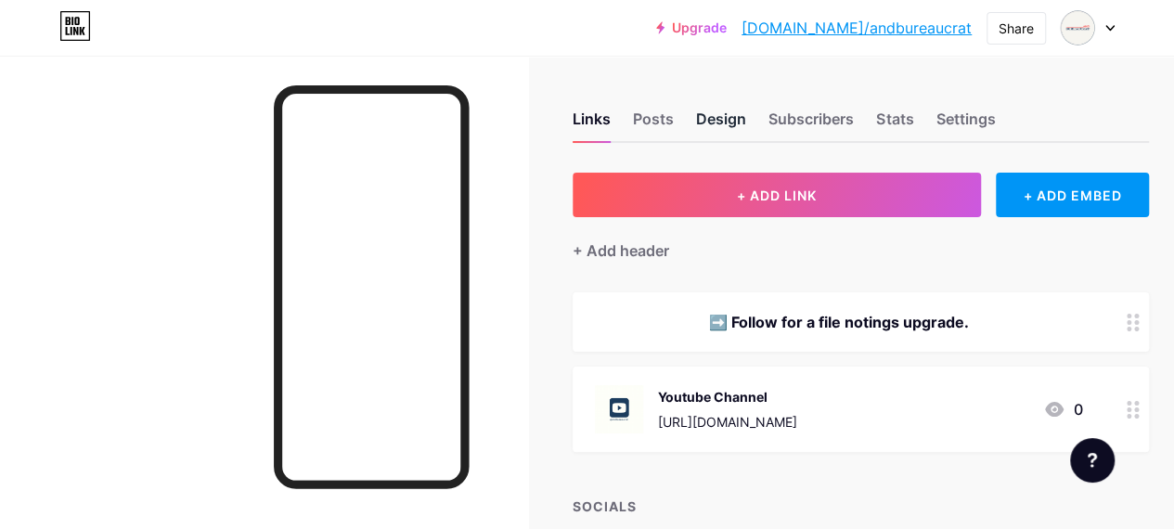
click at [710, 133] on div "Design" at bounding box center [721, 124] width 50 height 33
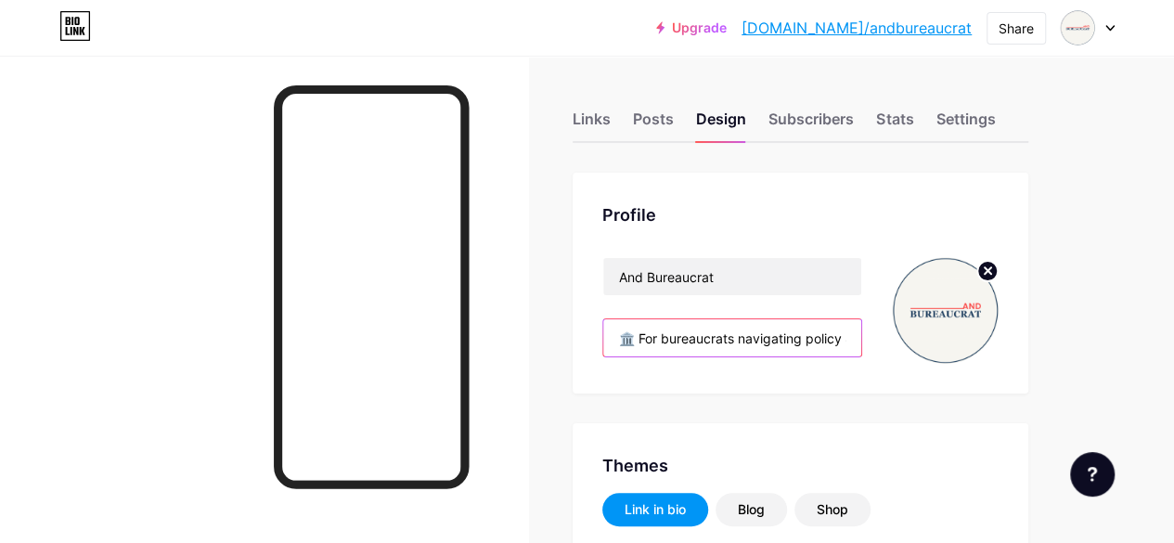
click at [844, 338] on input "🏛️ For bureaucrats navigating policy & procedure. 📝 Forms, rules & reality- unf…" at bounding box center [732, 337] width 258 height 37
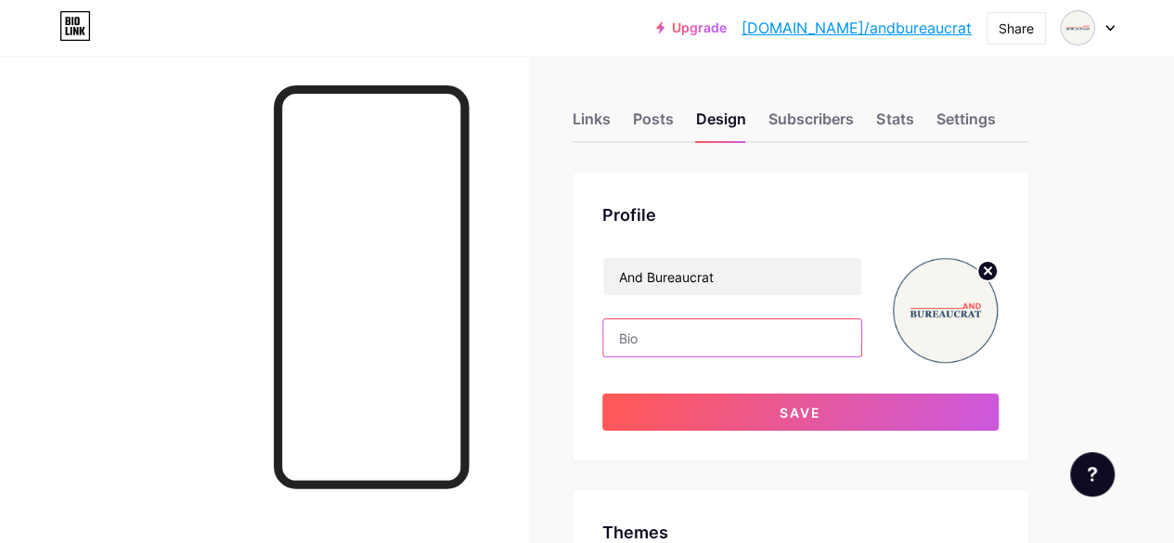
paste input "🏛️ For bureaucrats navigating policy & procedure. 📝 Forms, rules & reality—unfo…"
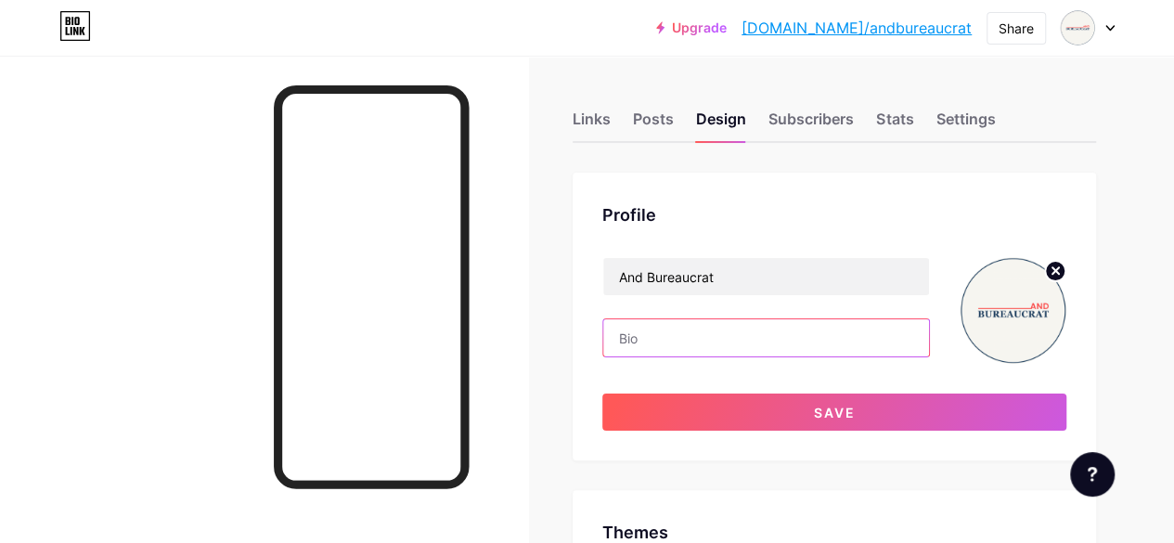
type input "🏛️ For bureaucrats navigating policy & procedure. 📝 Forms, rules & reality—unfo…"
type input "#1d3d5f"
type input "#000000"
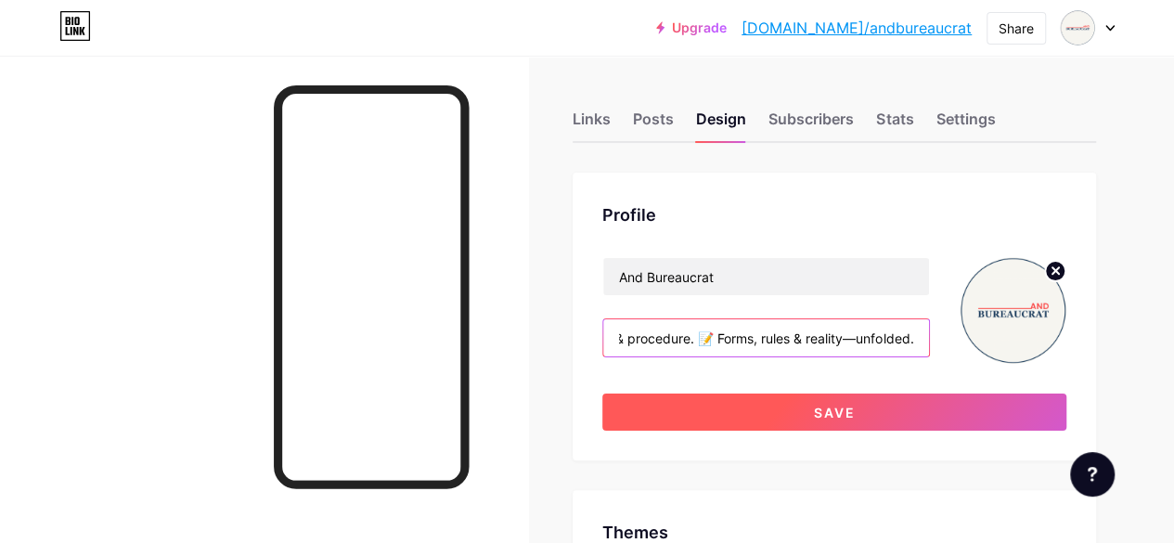
type input "🏛️ For bureaucrats navigating policy & procedure. 📝 Forms, rules & reality—unfo…"
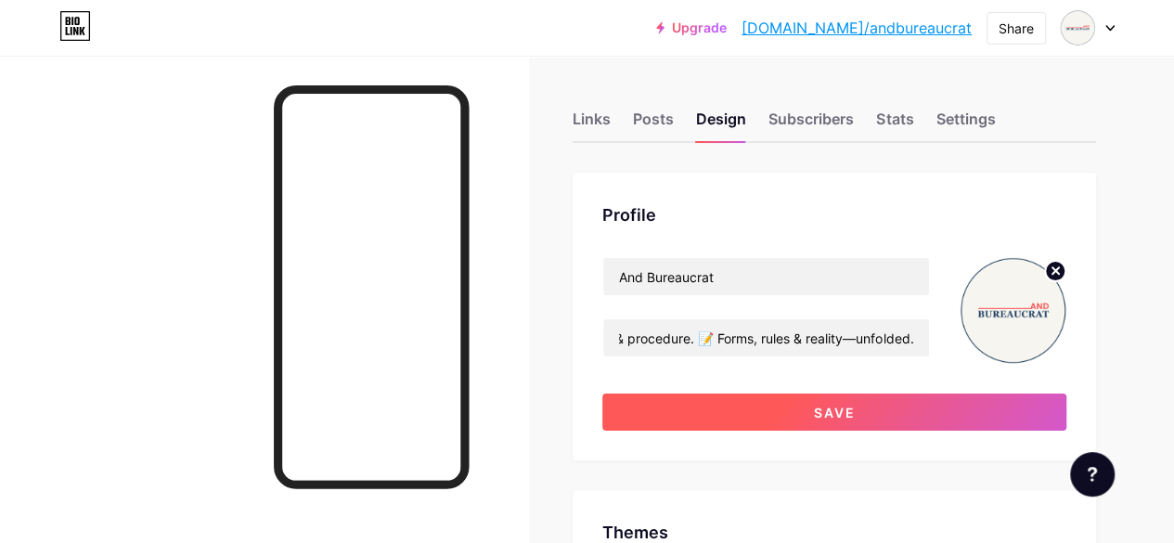
click at [774, 415] on button "Save" at bounding box center [834, 411] width 464 height 37
